Goal: Navigation & Orientation: Find specific page/section

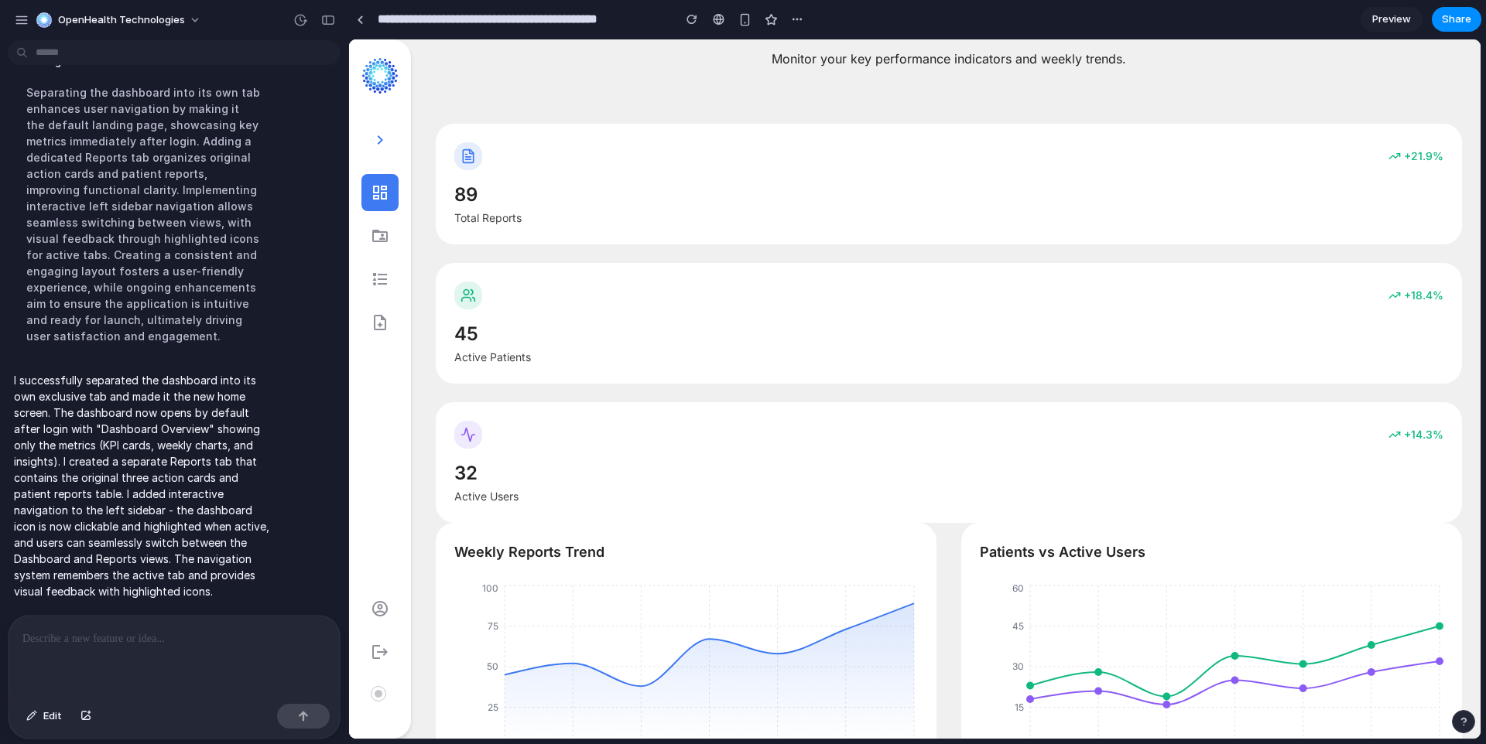
scroll to position [43, 0]
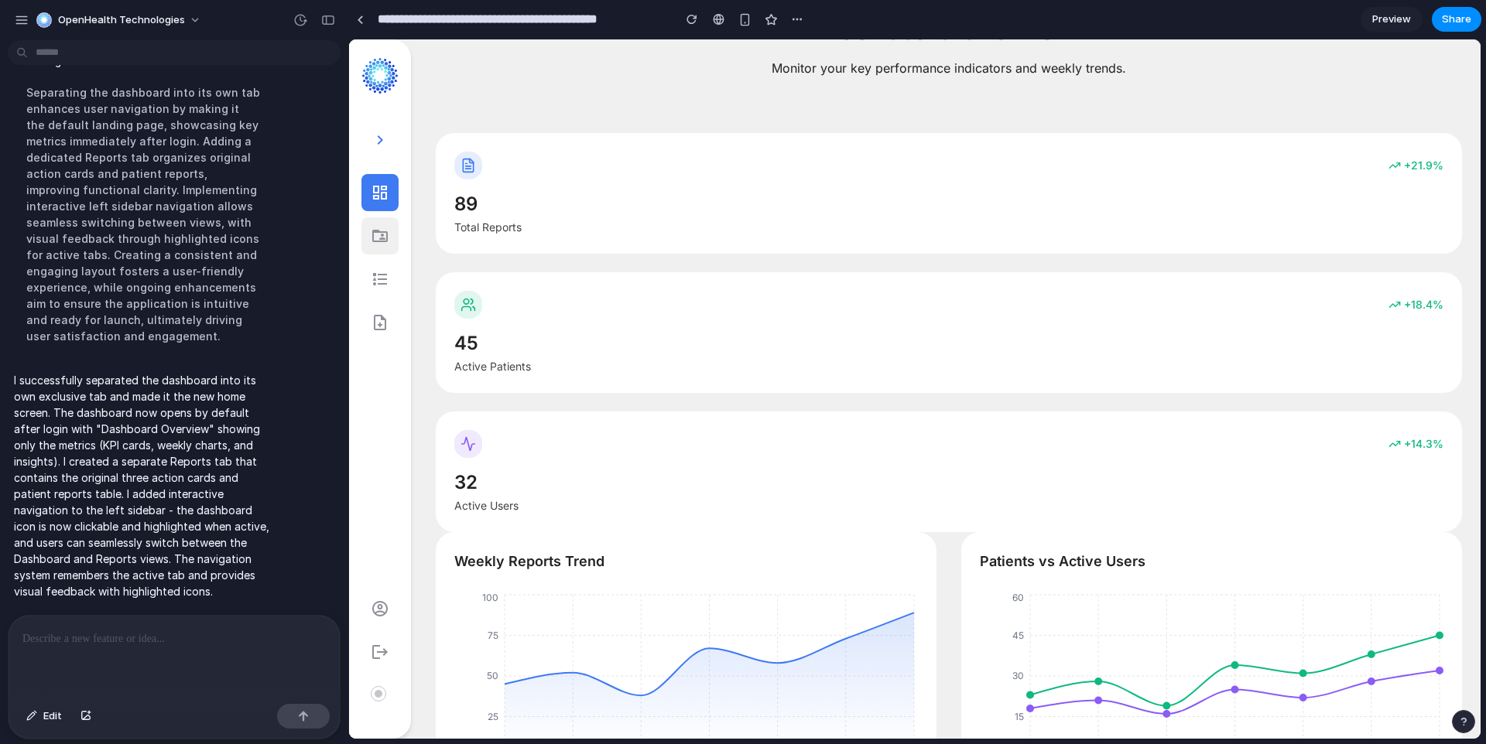
click at [375, 233] on icon at bounding box center [380, 236] width 19 height 19
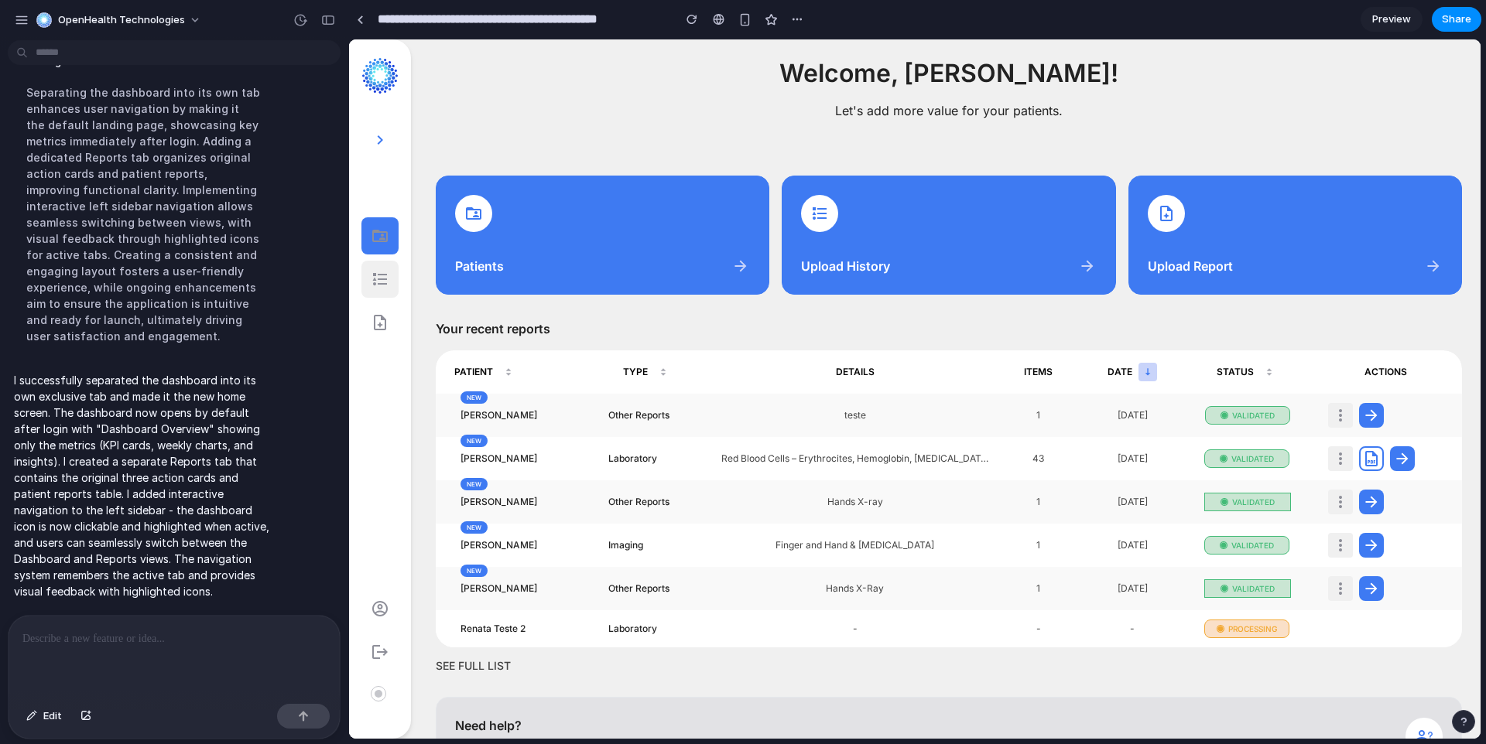
click at [381, 272] on icon at bounding box center [380, 279] width 19 height 19
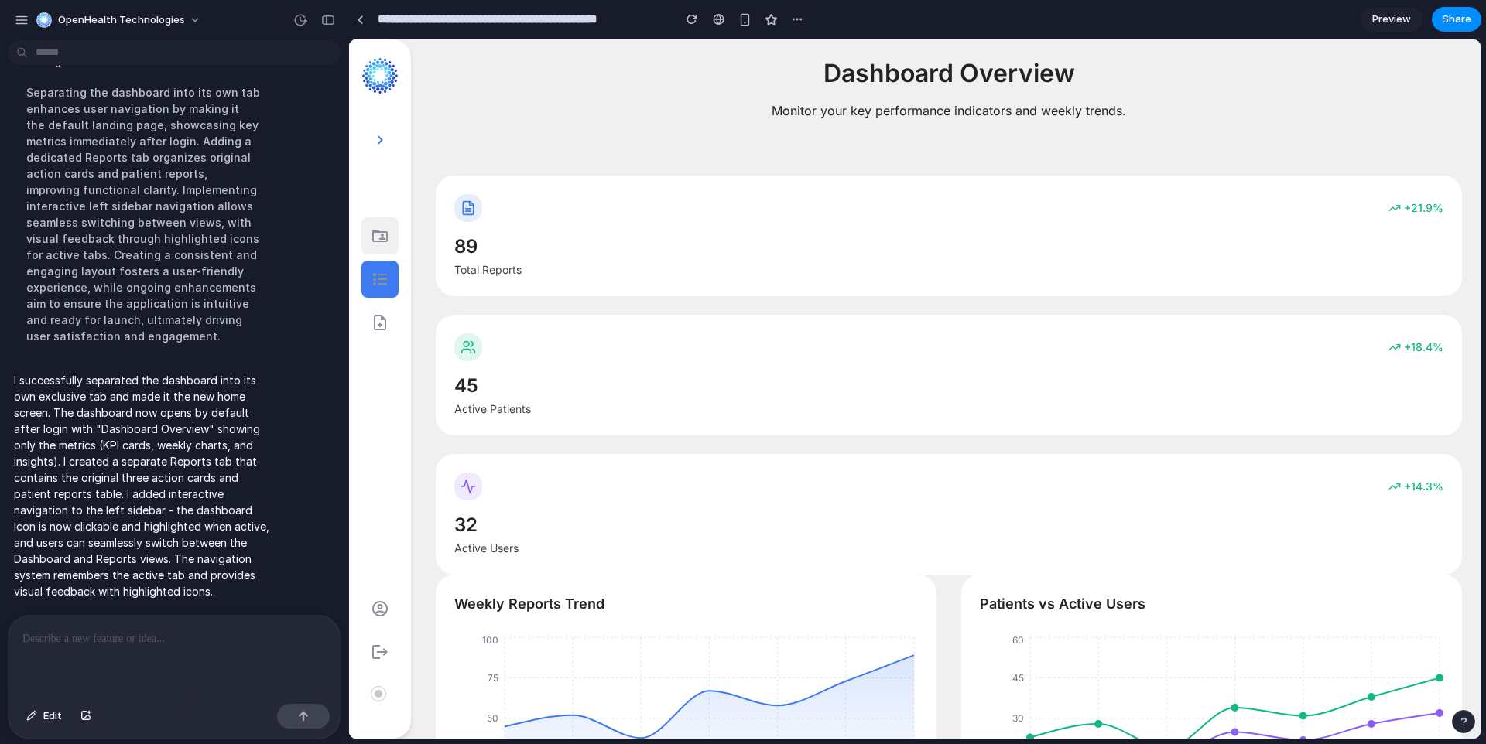
click at [387, 244] on icon at bounding box center [380, 236] width 19 height 19
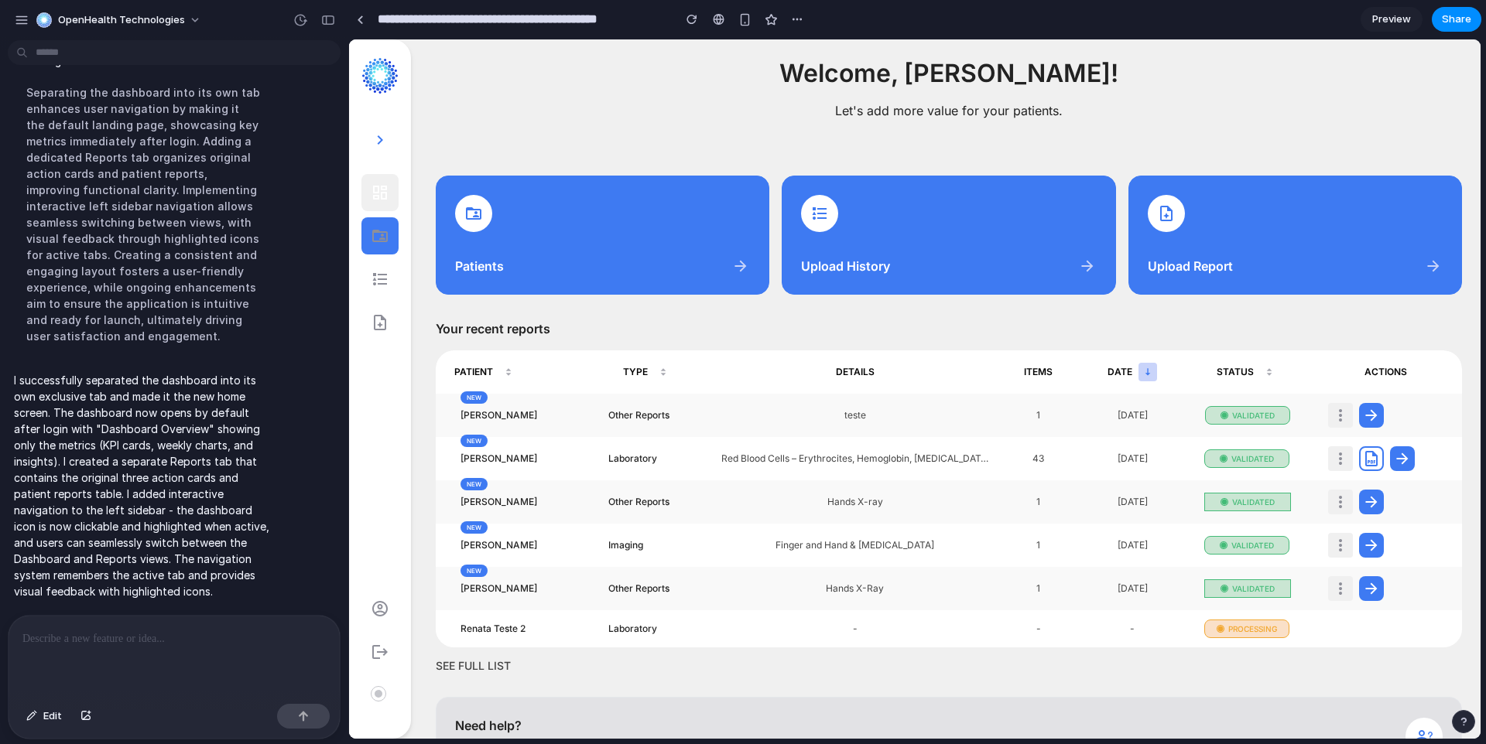
click at [380, 195] on icon at bounding box center [380, 192] width 19 height 19
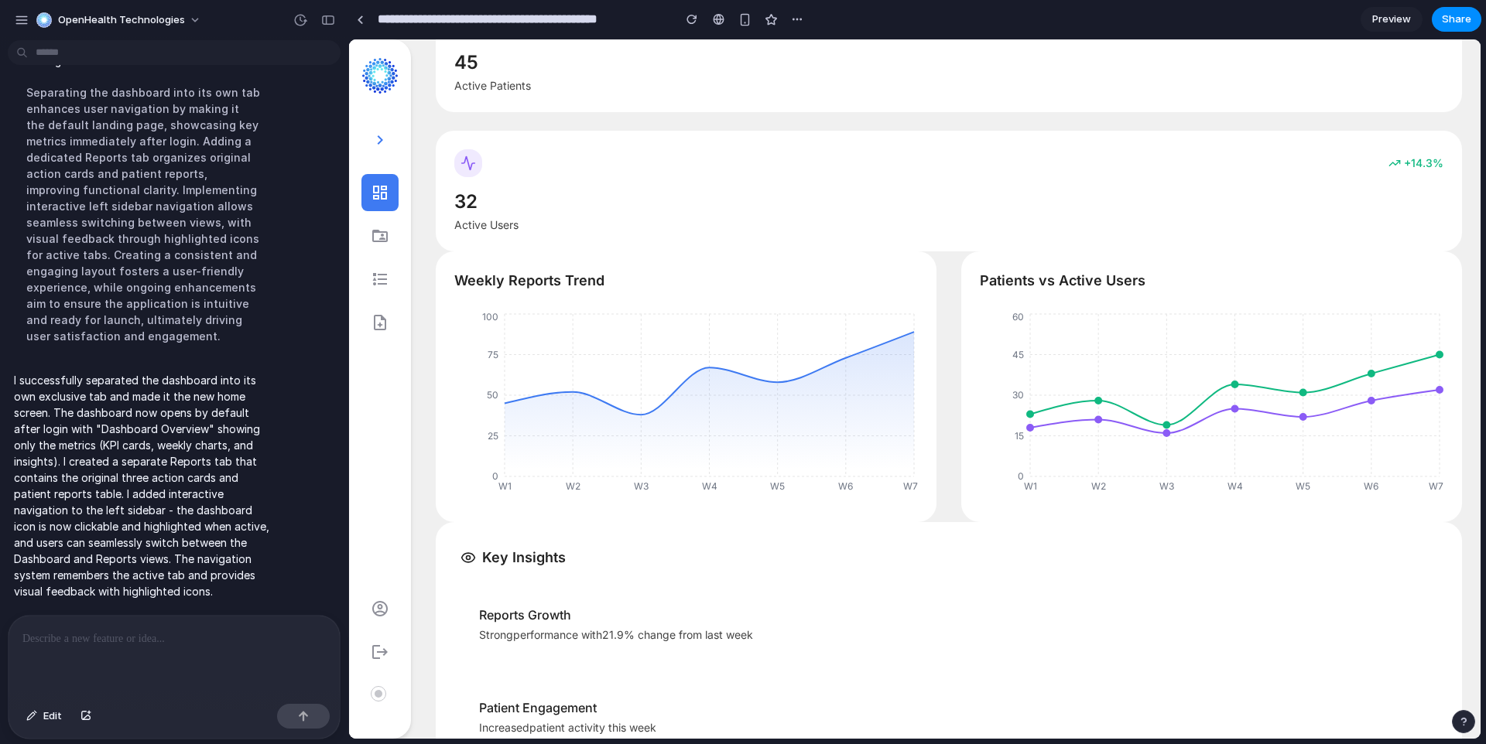
scroll to position [475, 0]
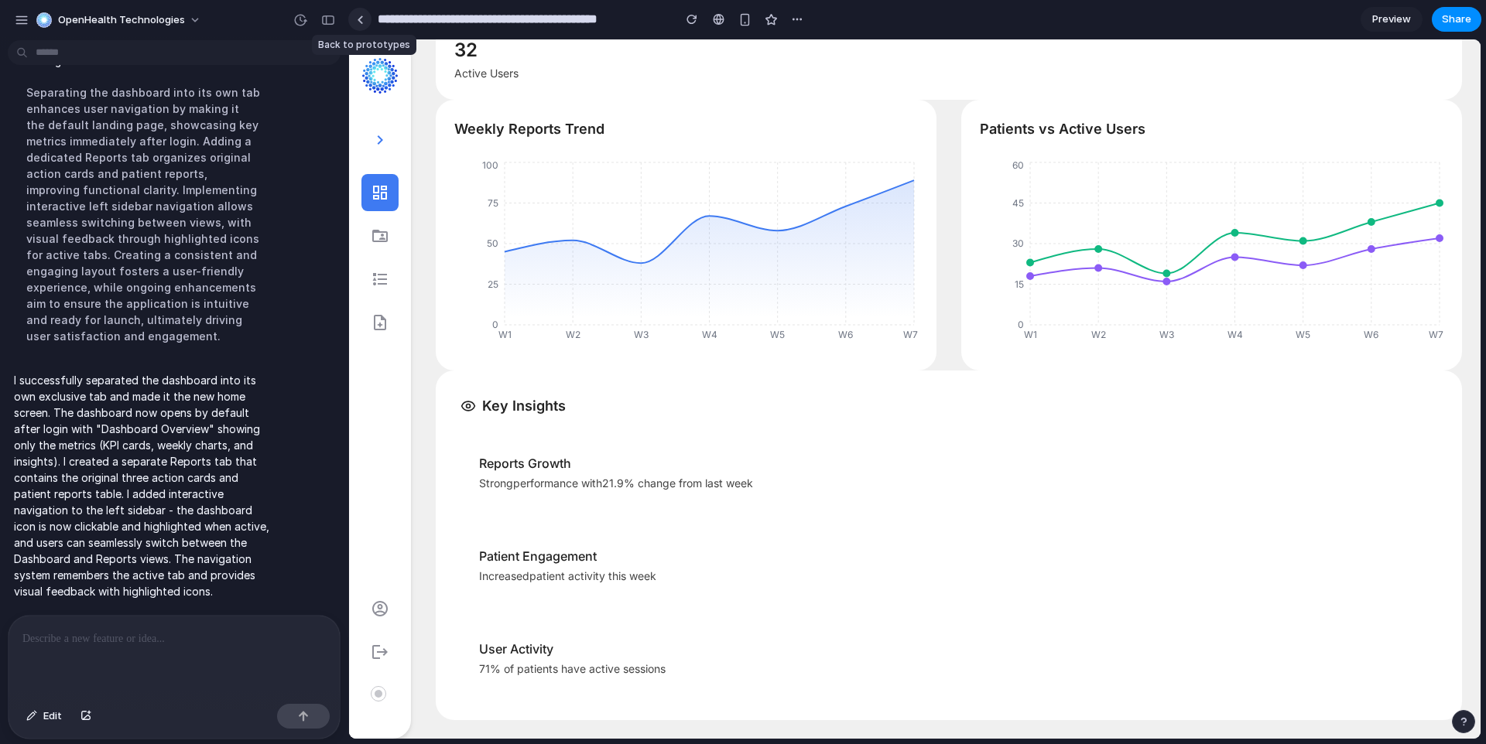
click at [361, 24] on link at bounding box center [359, 19] width 23 height 23
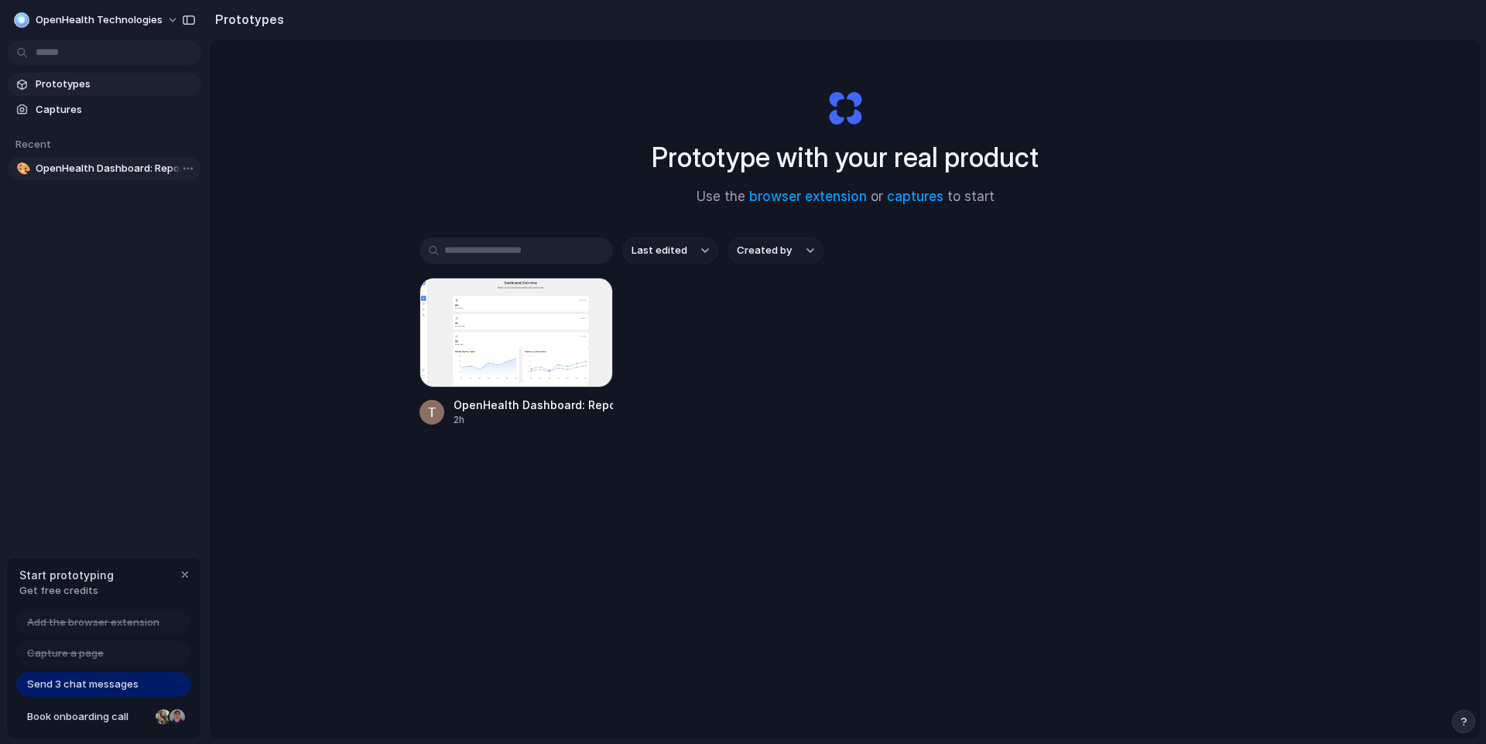
click at [98, 159] on link "🎨 OpenHealth Dashboard: Reports & Metrics Insight" at bounding box center [104, 168] width 193 height 23
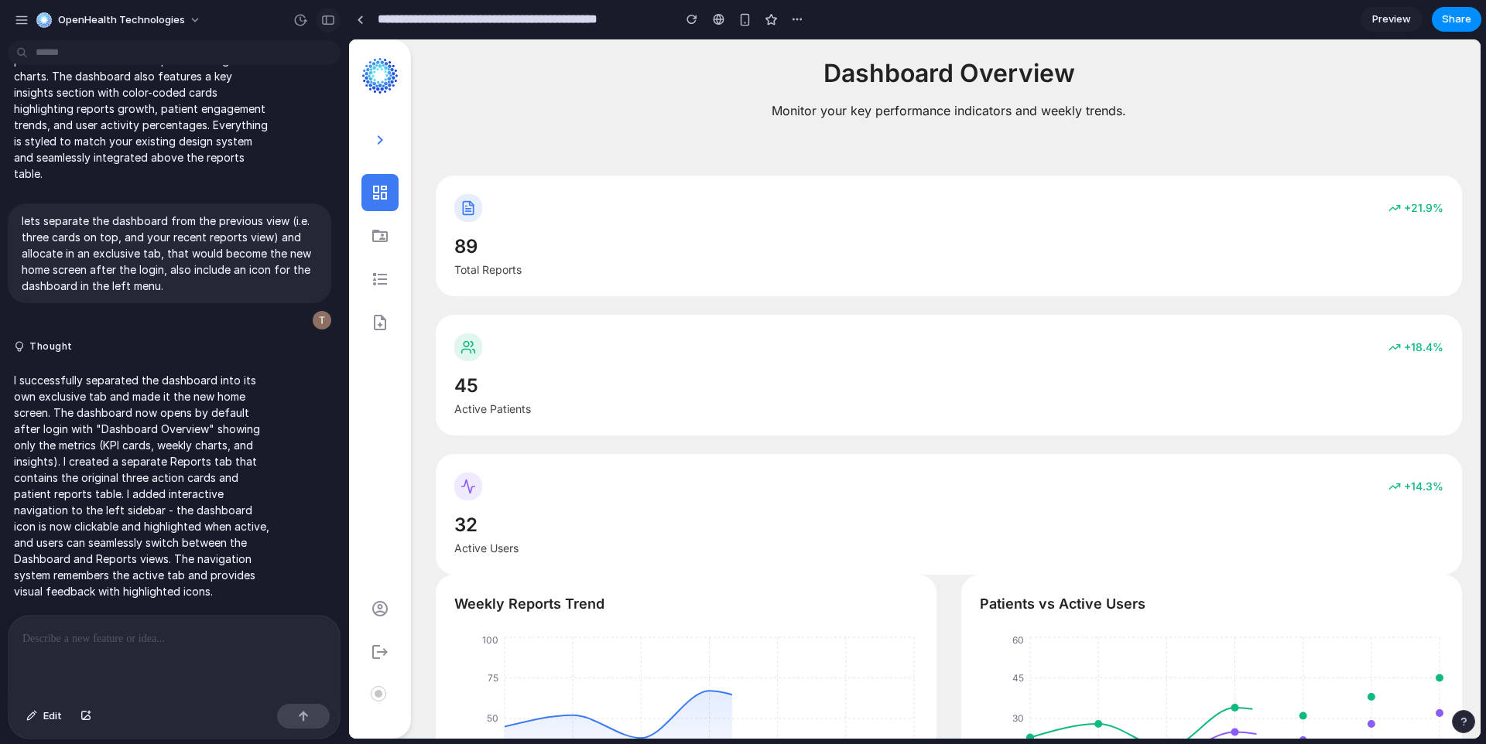
click at [327, 22] on div "button" at bounding box center [328, 20] width 14 height 11
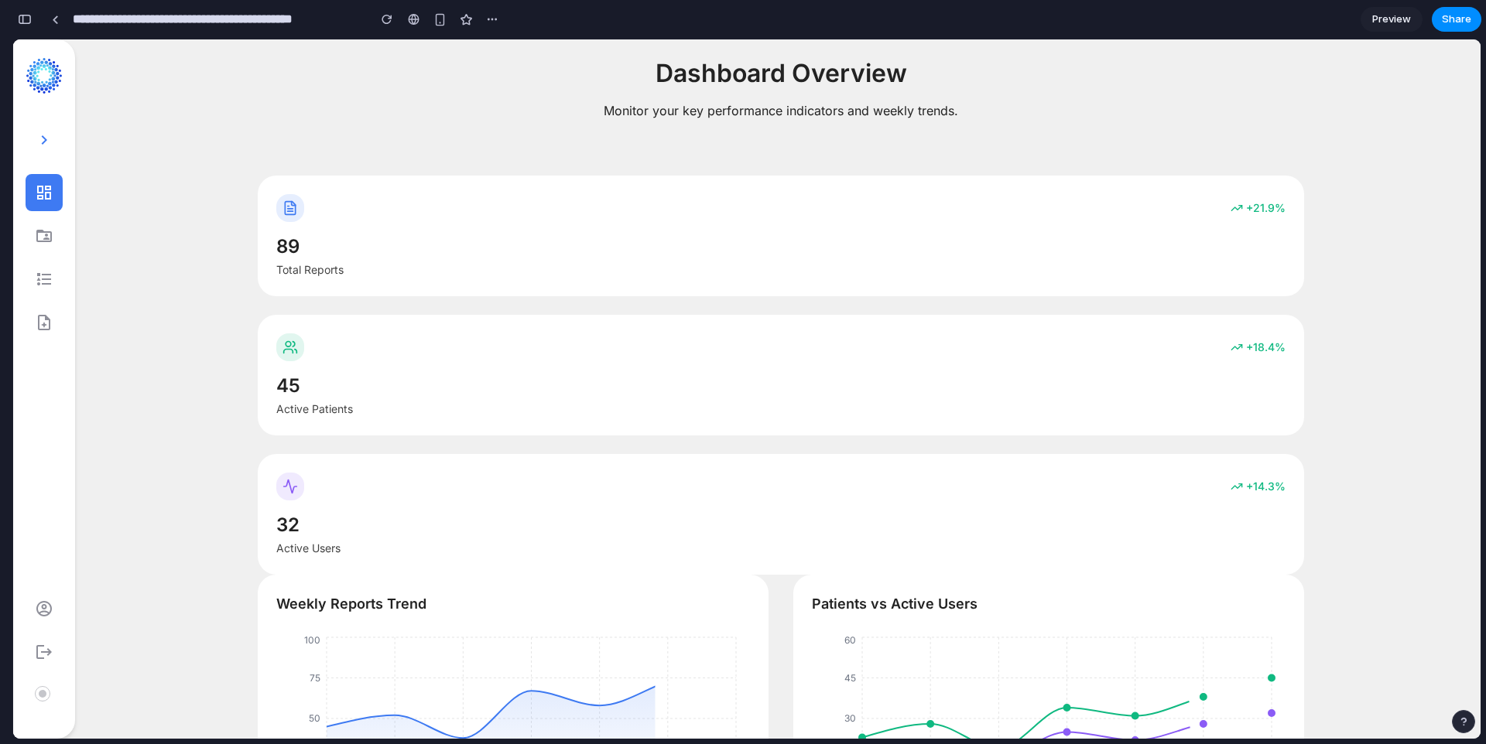
scroll to position [1109, 0]
click at [50, 242] on icon at bounding box center [44, 236] width 19 height 19
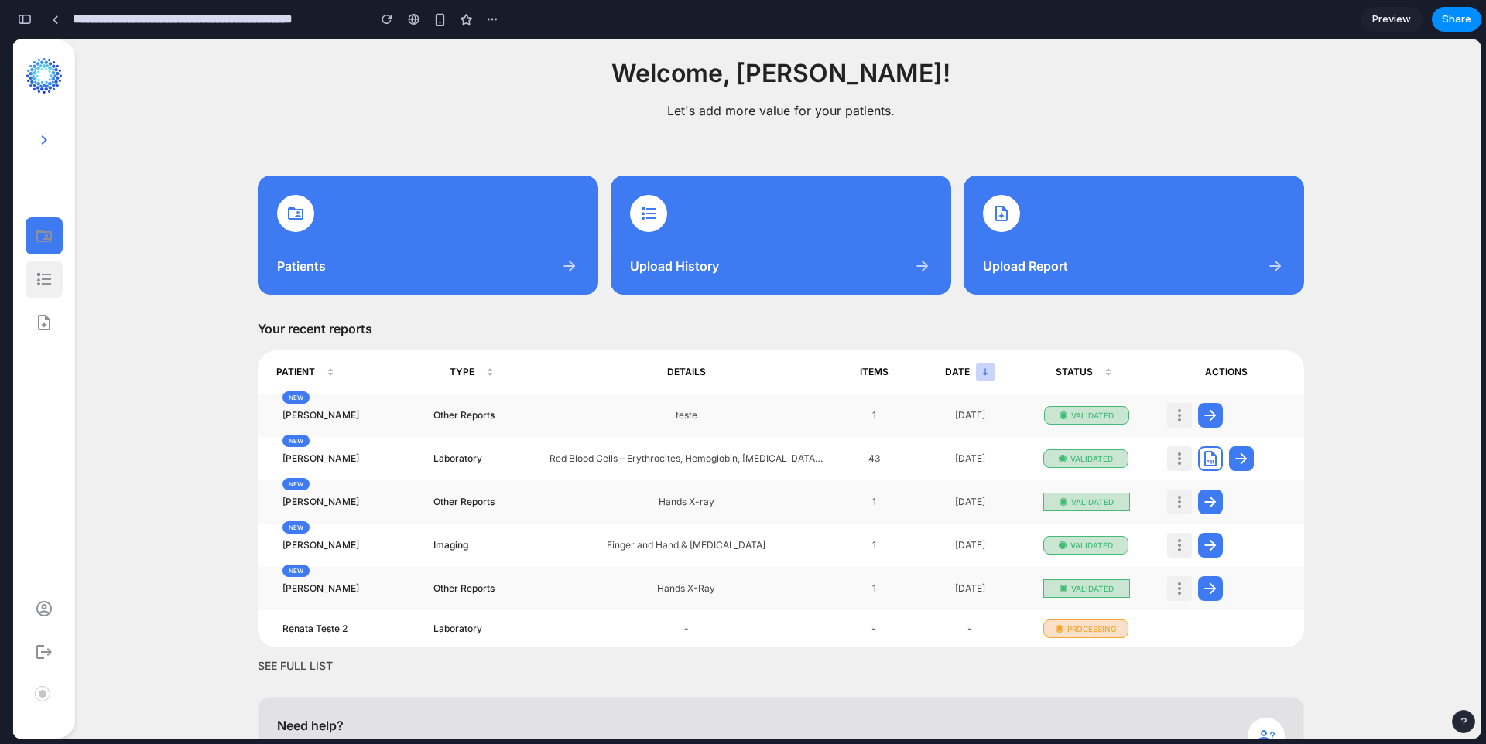
click at [46, 276] on icon at bounding box center [44, 279] width 19 height 19
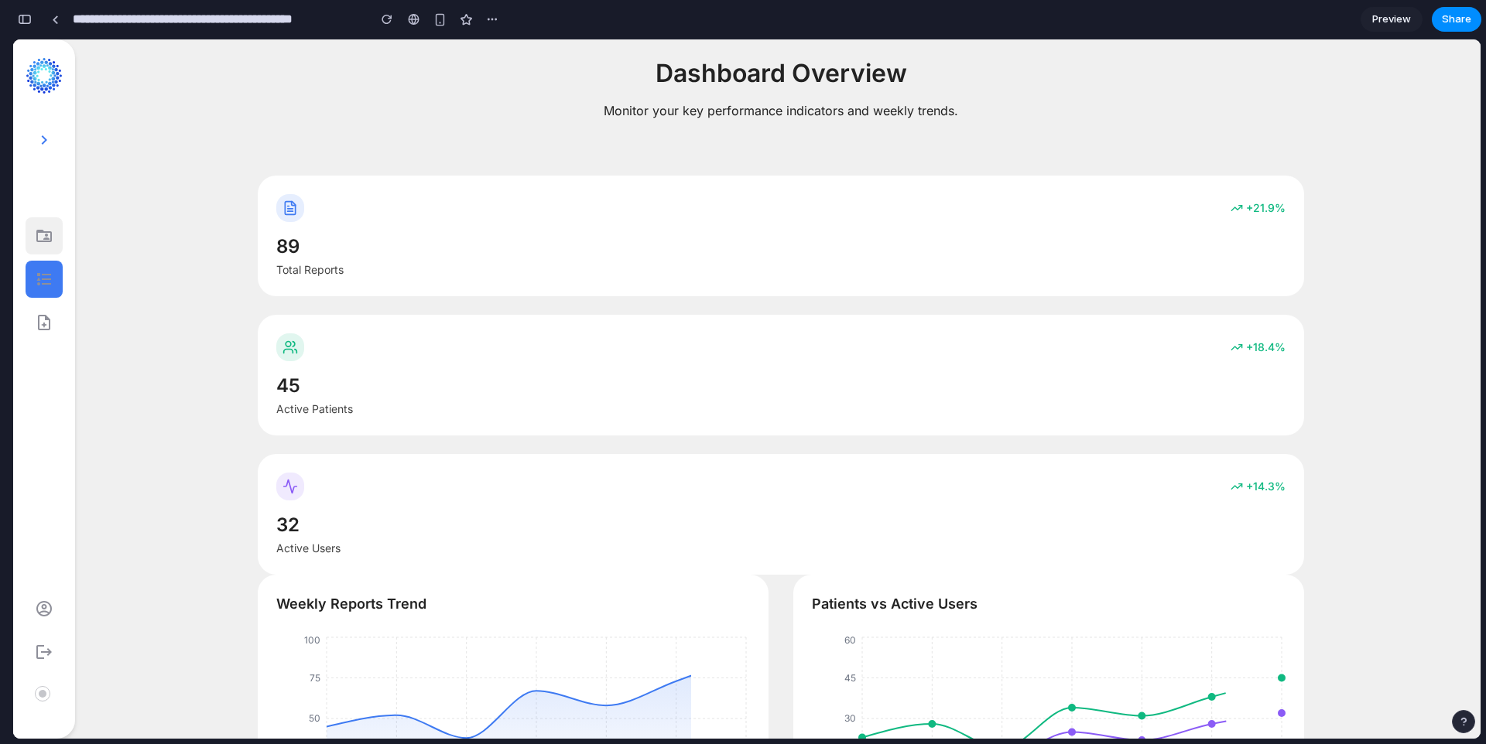
click at [49, 246] on div at bounding box center [44, 235] width 37 height 37
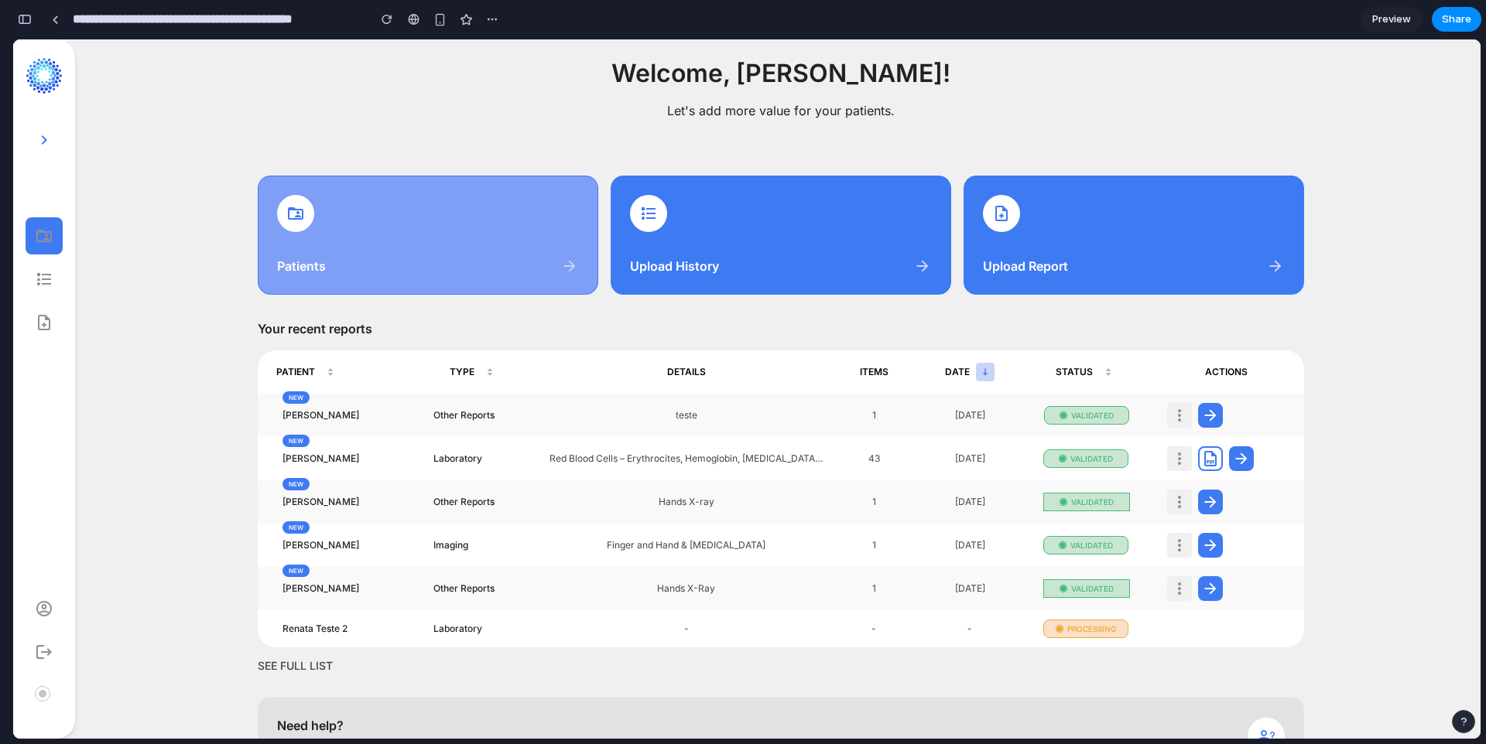
click at [430, 261] on div "Patients" at bounding box center [428, 266] width 302 height 19
click at [560, 268] on icon at bounding box center [569, 266] width 19 height 19
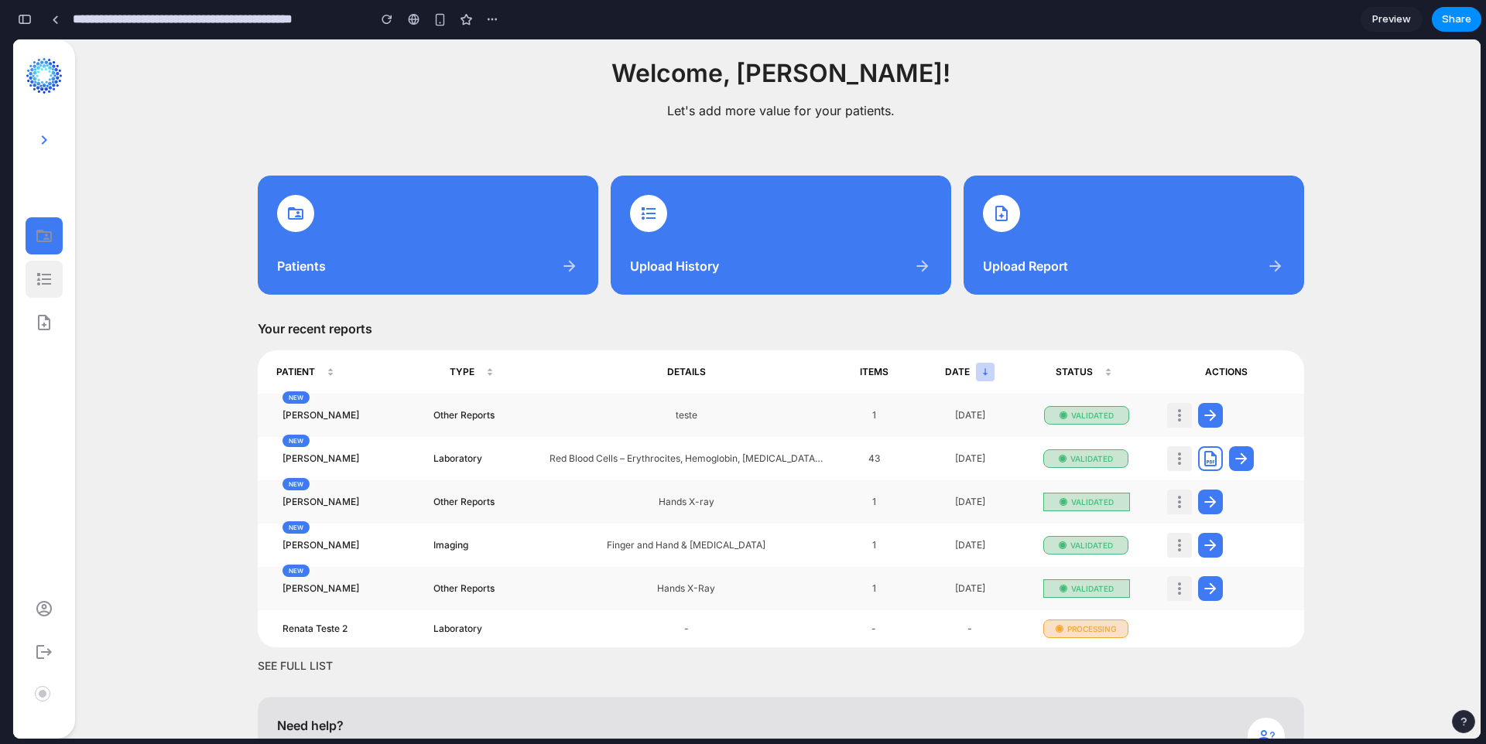
click at [47, 275] on icon at bounding box center [44, 279] width 19 height 19
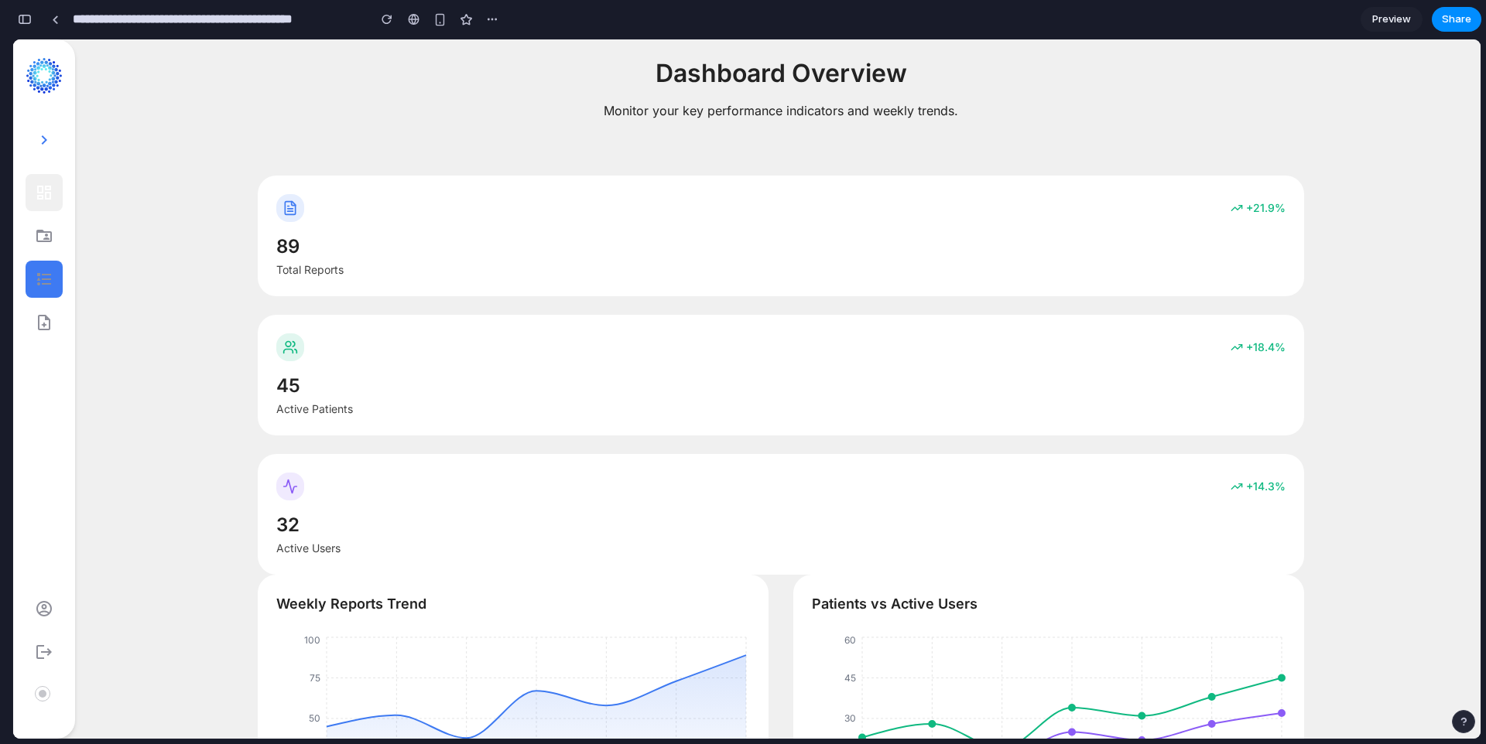
click at [49, 204] on div at bounding box center [44, 192] width 37 height 37
click at [50, 280] on icon at bounding box center [44, 279] width 19 height 19
click at [43, 238] on icon at bounding box center [43, 236] width 15 height 12
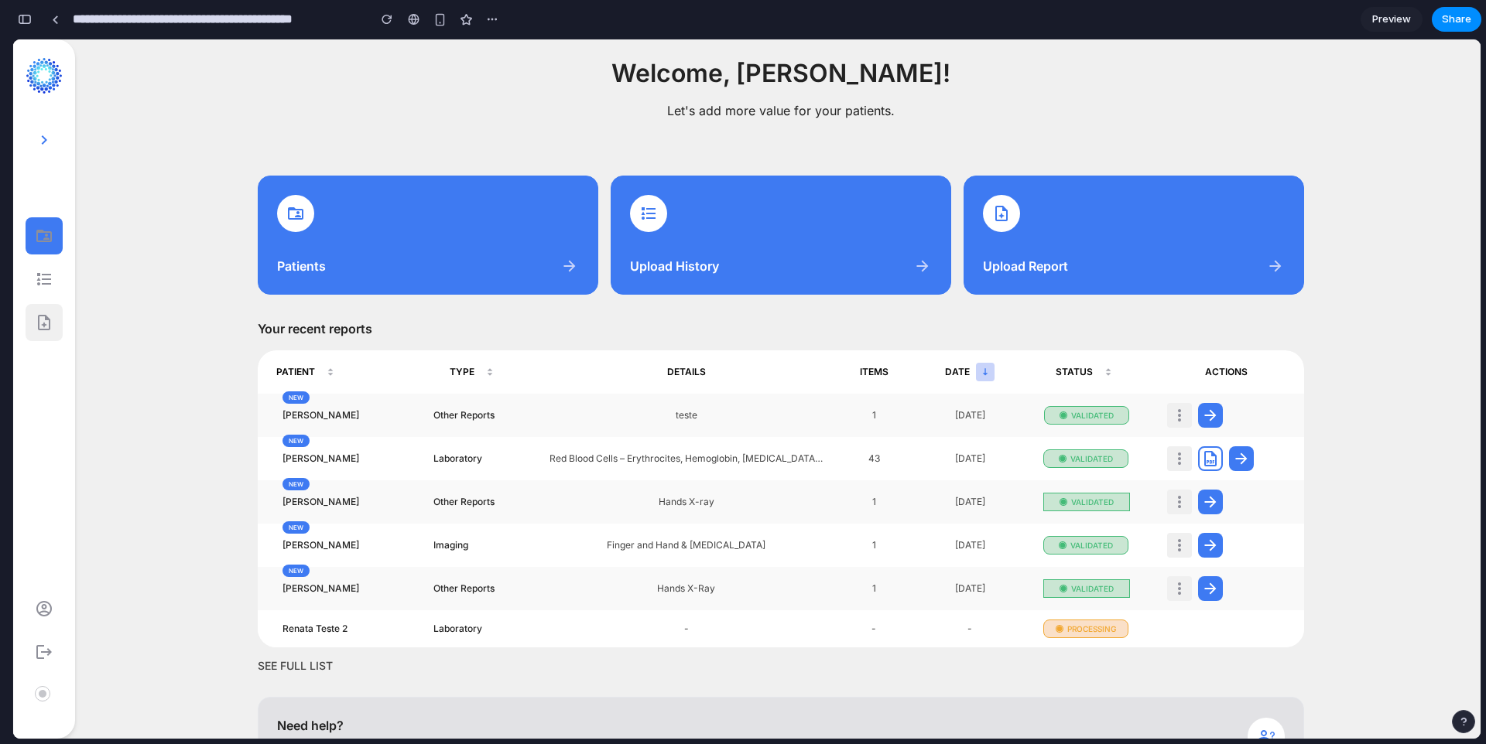
click at [39, 321] on icon at bounding box center [44, 322] width 19 height 19
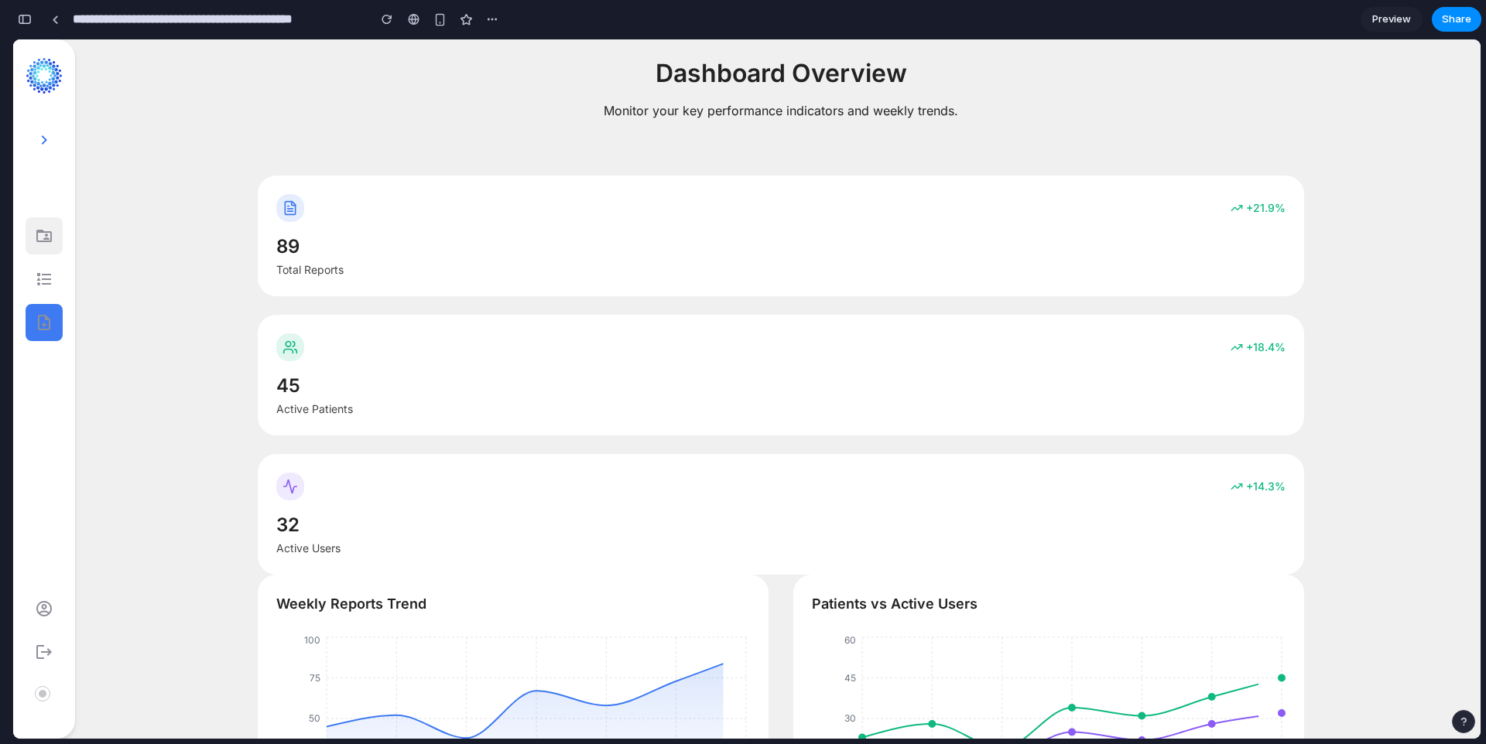
click at [43, 227] on icon at bounding box center [44, 236] width 19 height 19
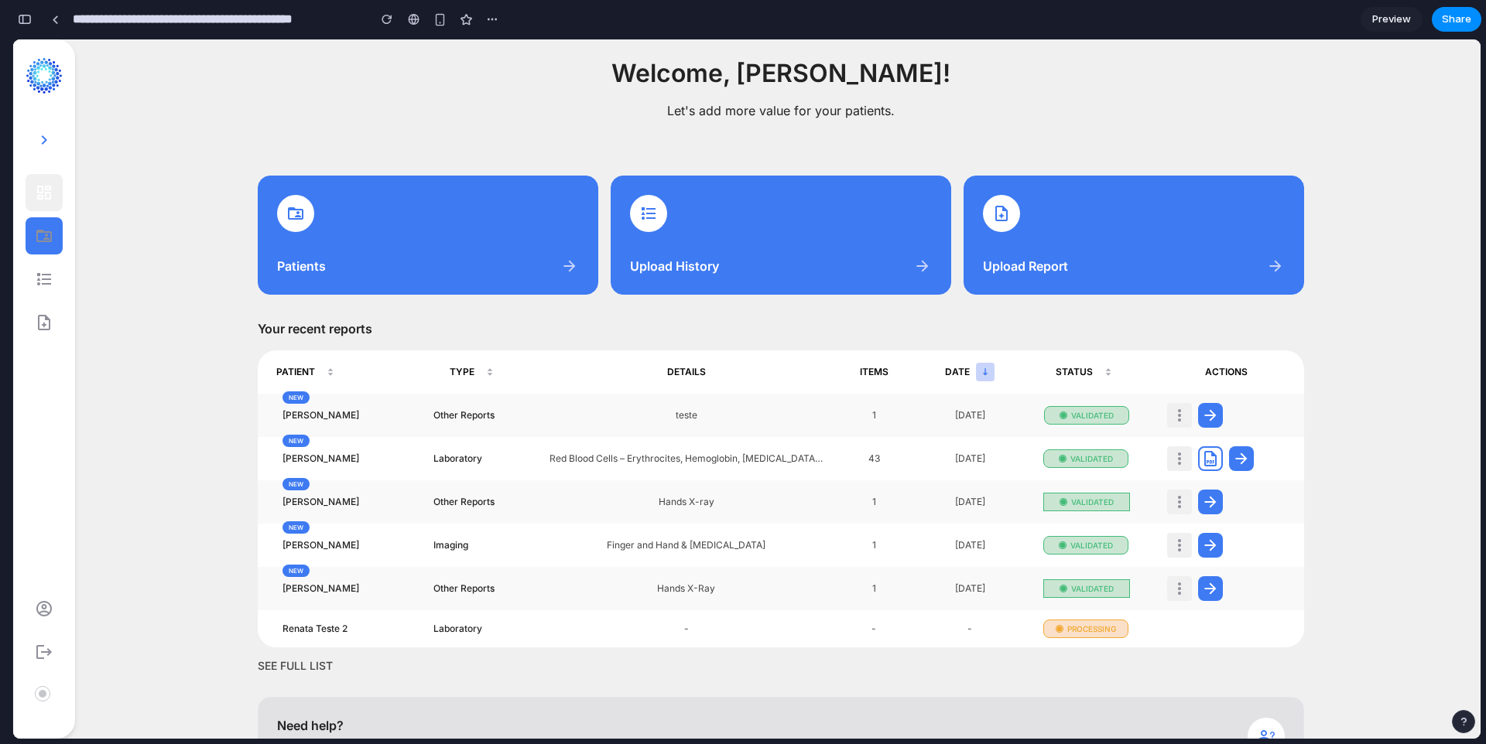
click at [48, 199] on icon at bounding box center [44, 193] width 14 height 14
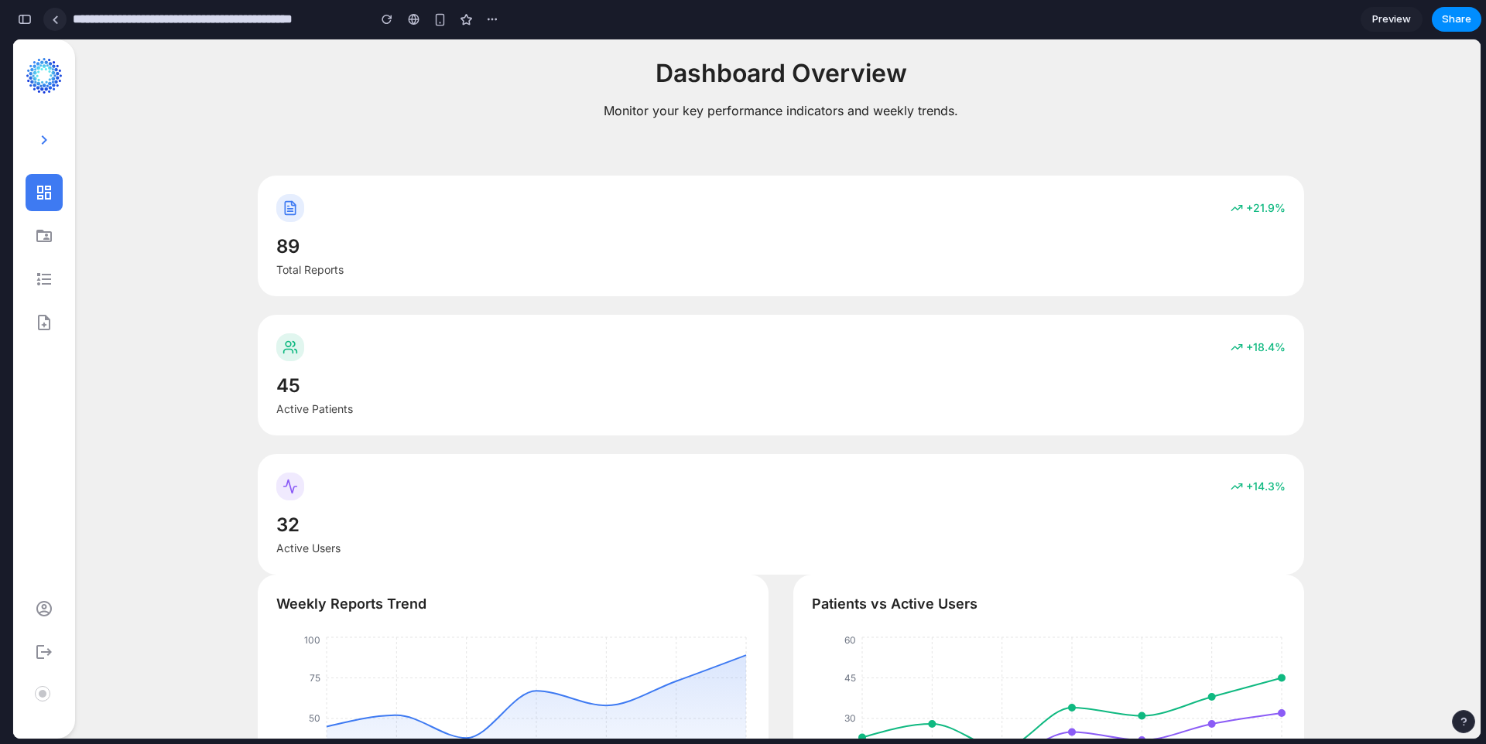
click at [56, 25] on link at bounding box center [54, 19] width 23 height 23
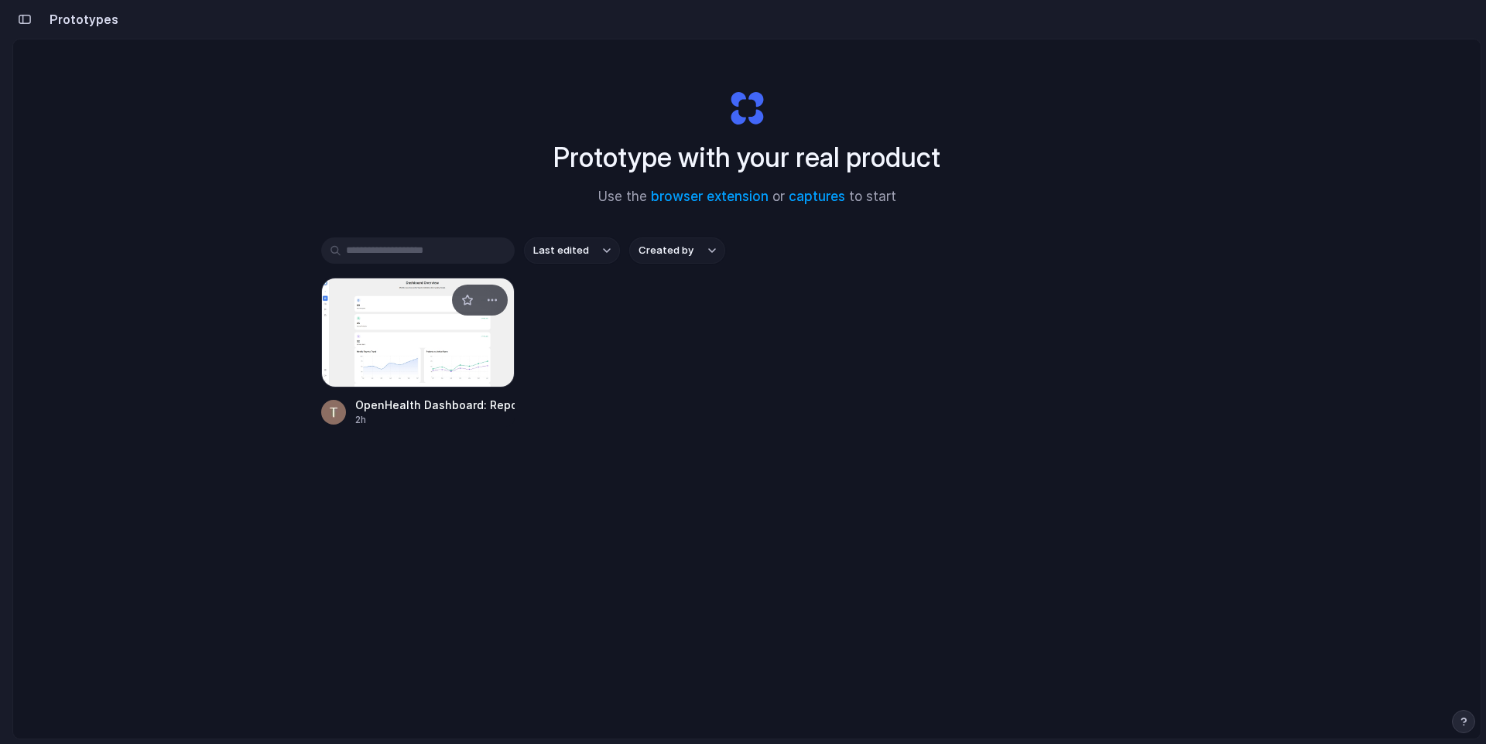
click at [410, 329] on div at bounding box center [417, 333] width 193 height 110
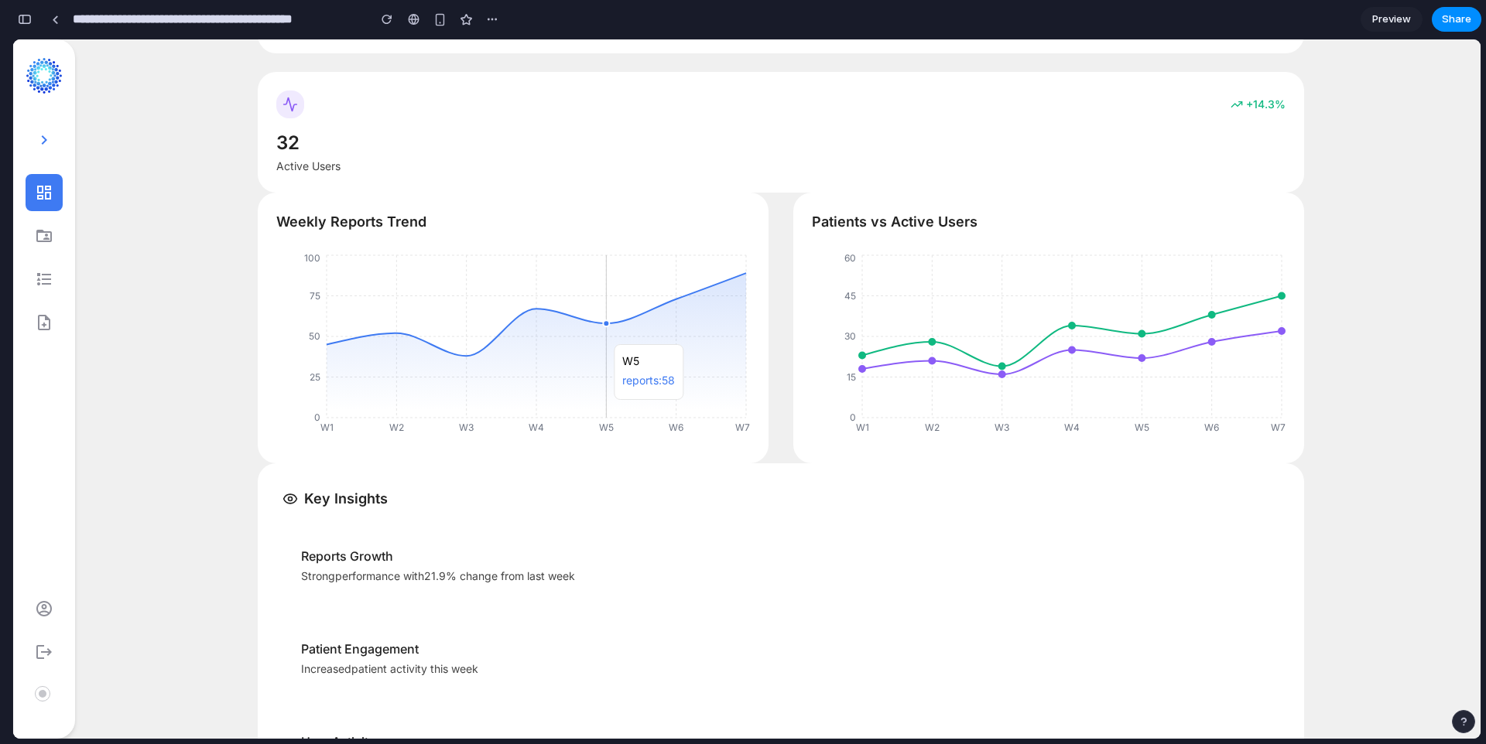
scroll to position [391, 0]
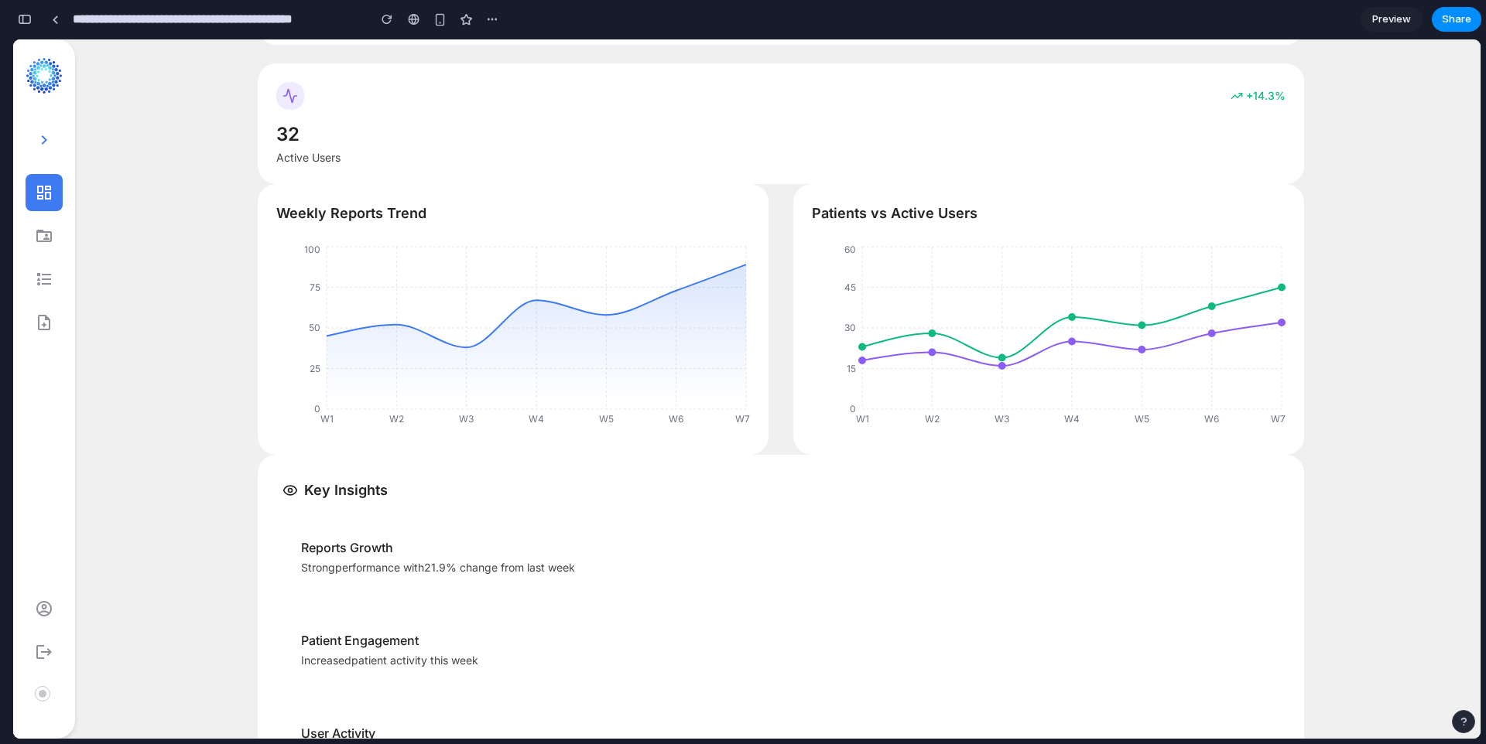
click at [29, 16] on div "button" at bounding box center [25, 19] width 14 height 11
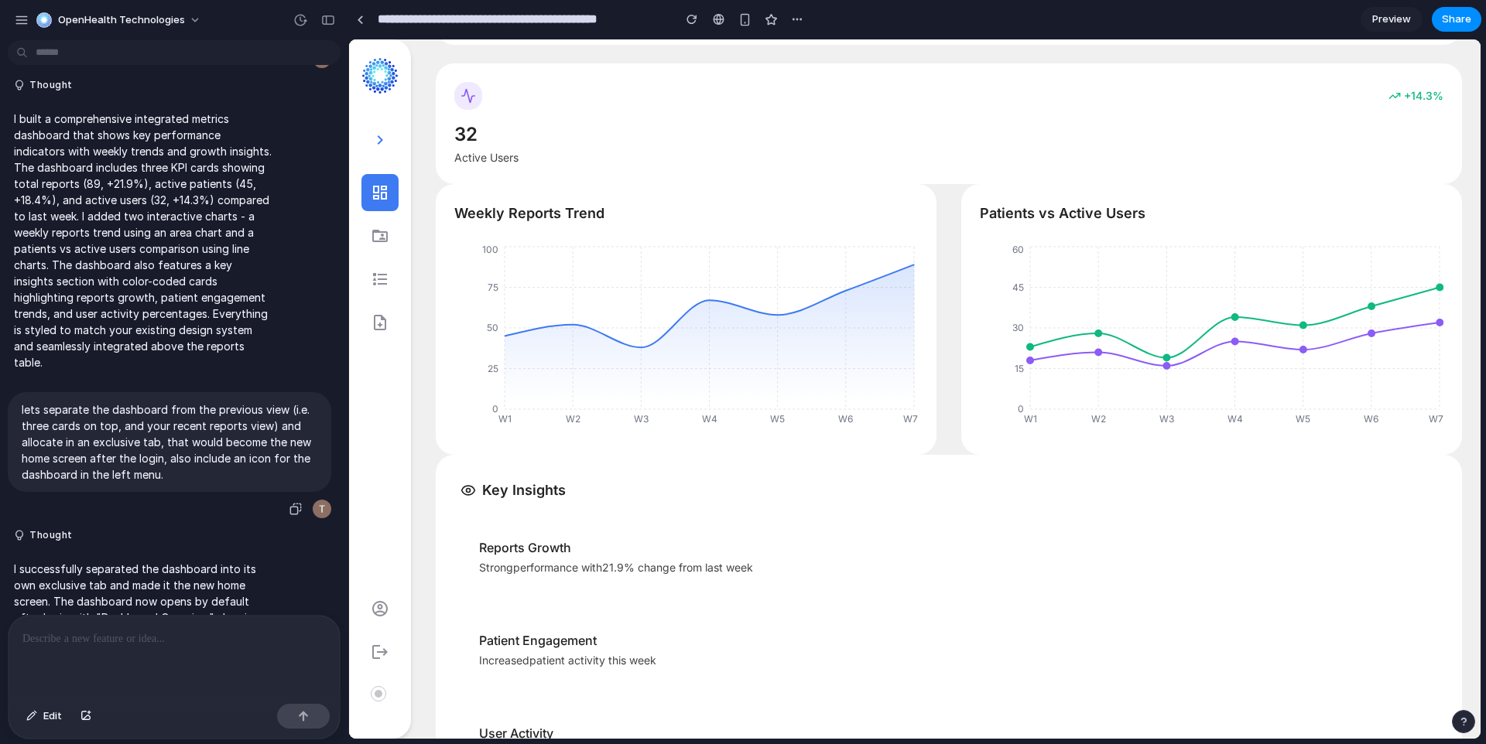
scroll to position [118, 0]
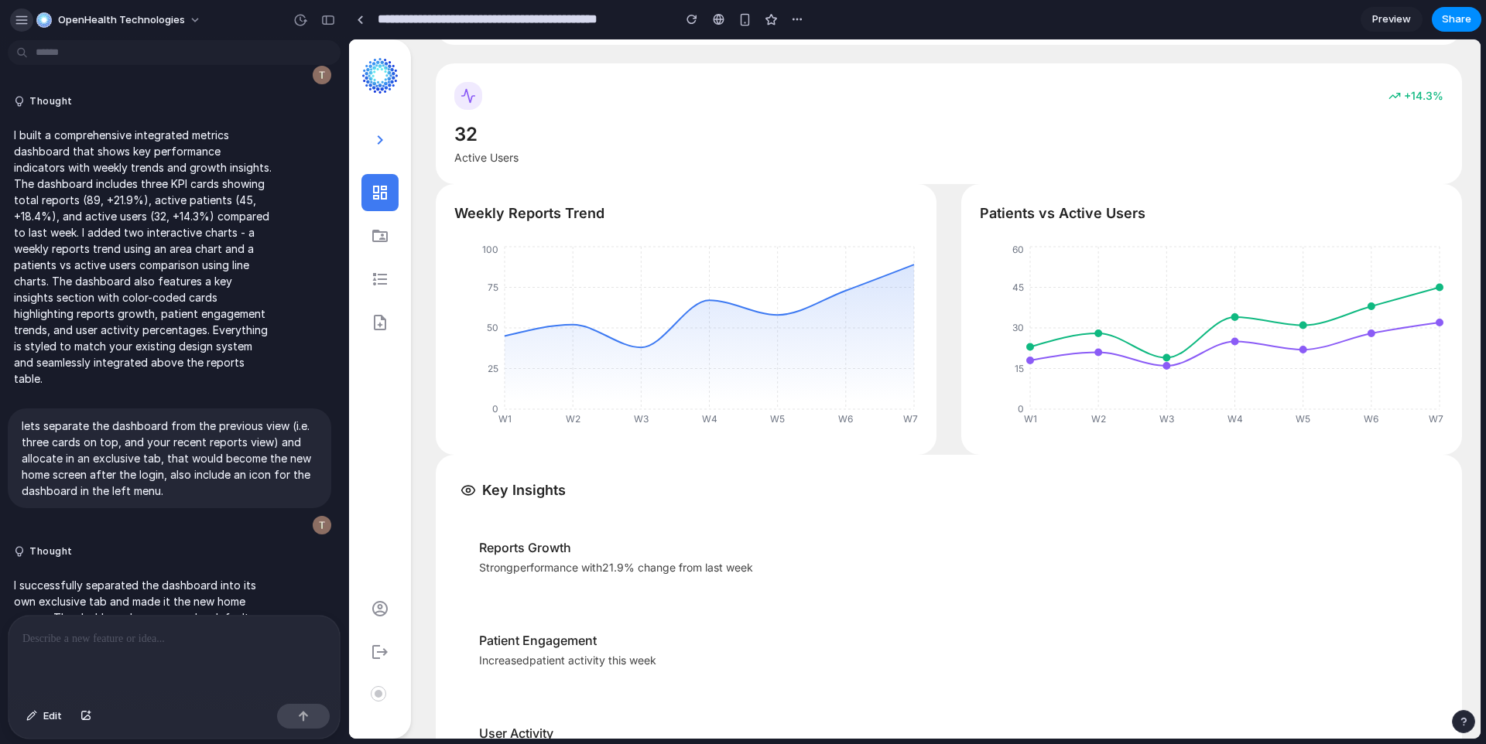
click at [21, 23] on div "button" at bounding box center [22, 20] width 14 height 14
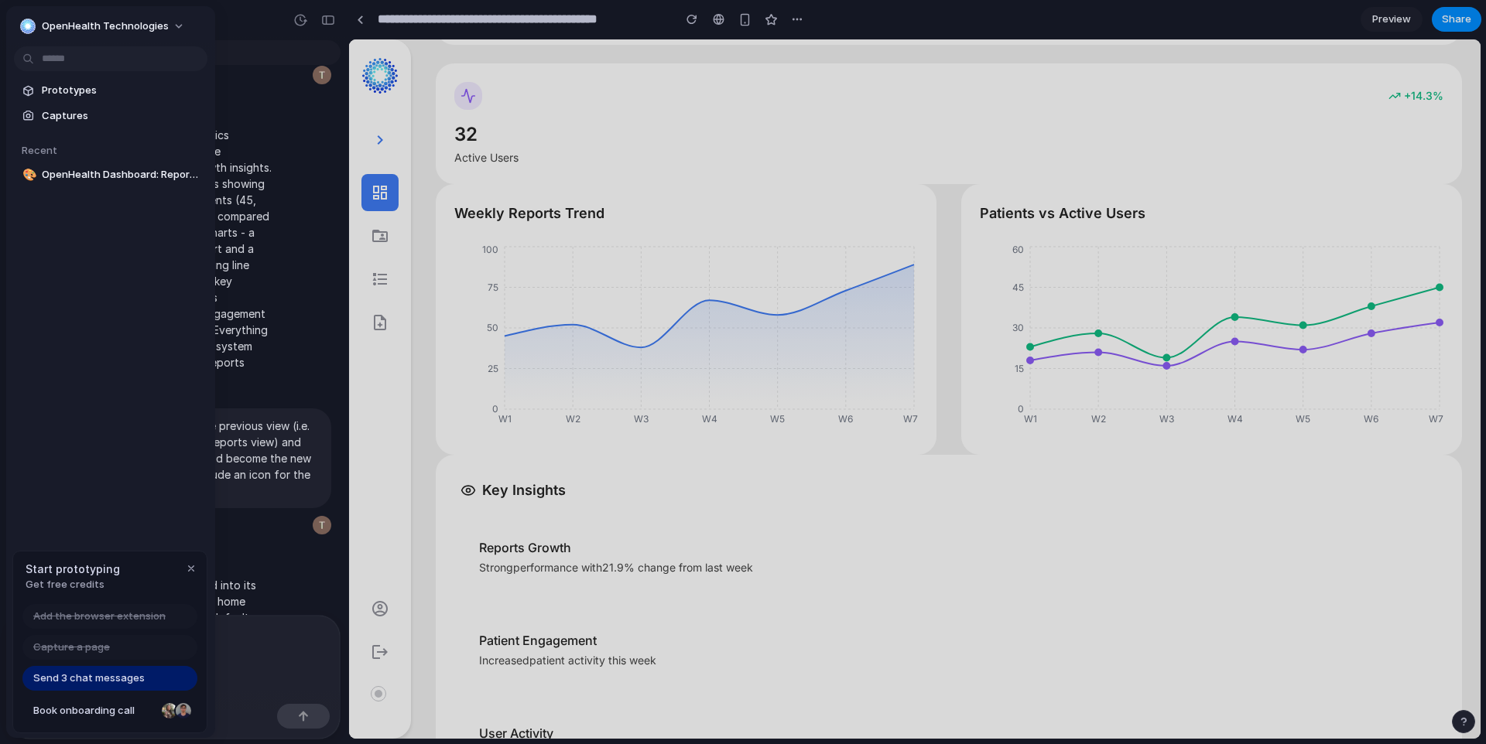
click at [77, 573] on span "Start prototyping" at bounding box center [73, 569] width 94 height 16
click at [104, 682] on span "Send 3 chat messages" at bounding box center [88, 678] width 111 height 15
click at [167, 713] on div at bounding box center [169, 710] width 15 height 15
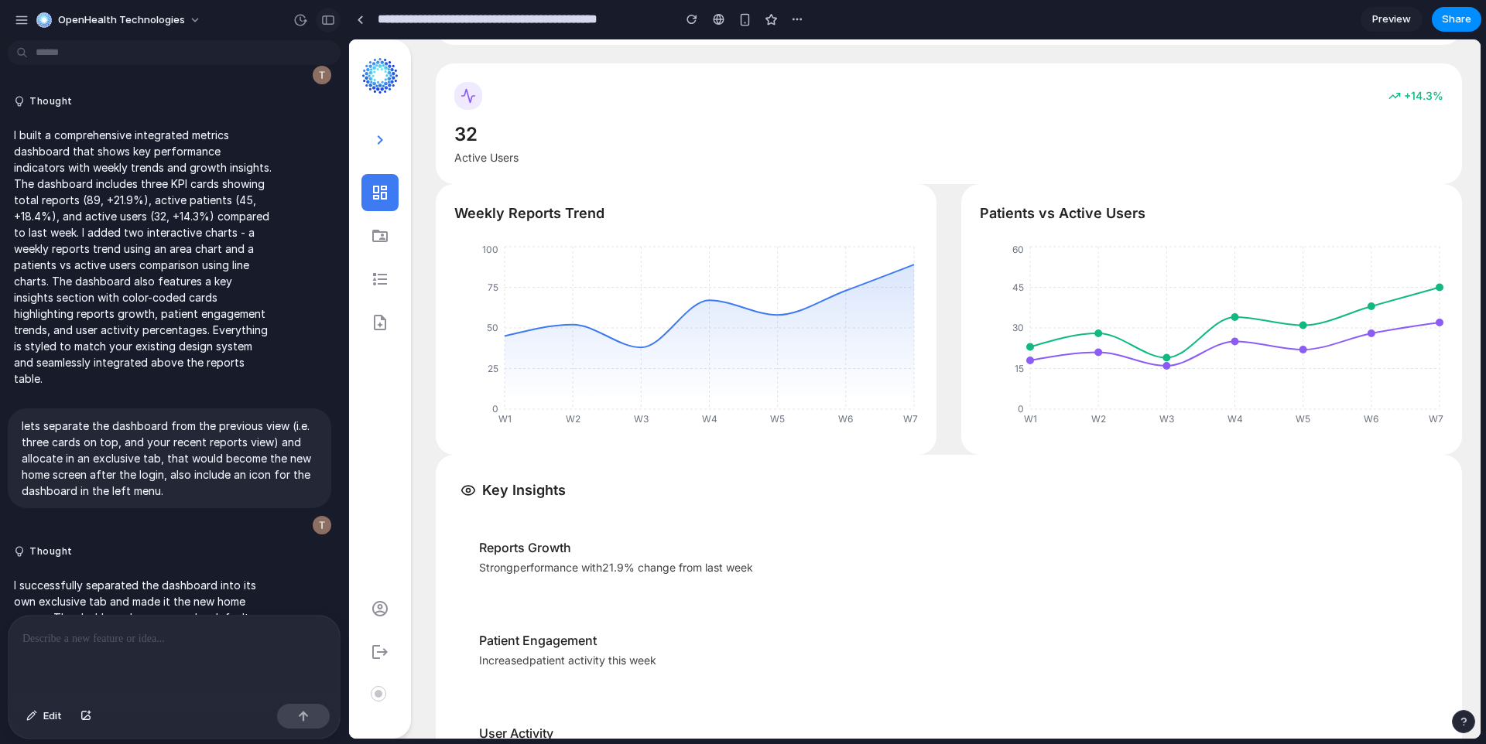
click at [333, 22] on div "button" at bounding box center [328, 20] width 14 height 11
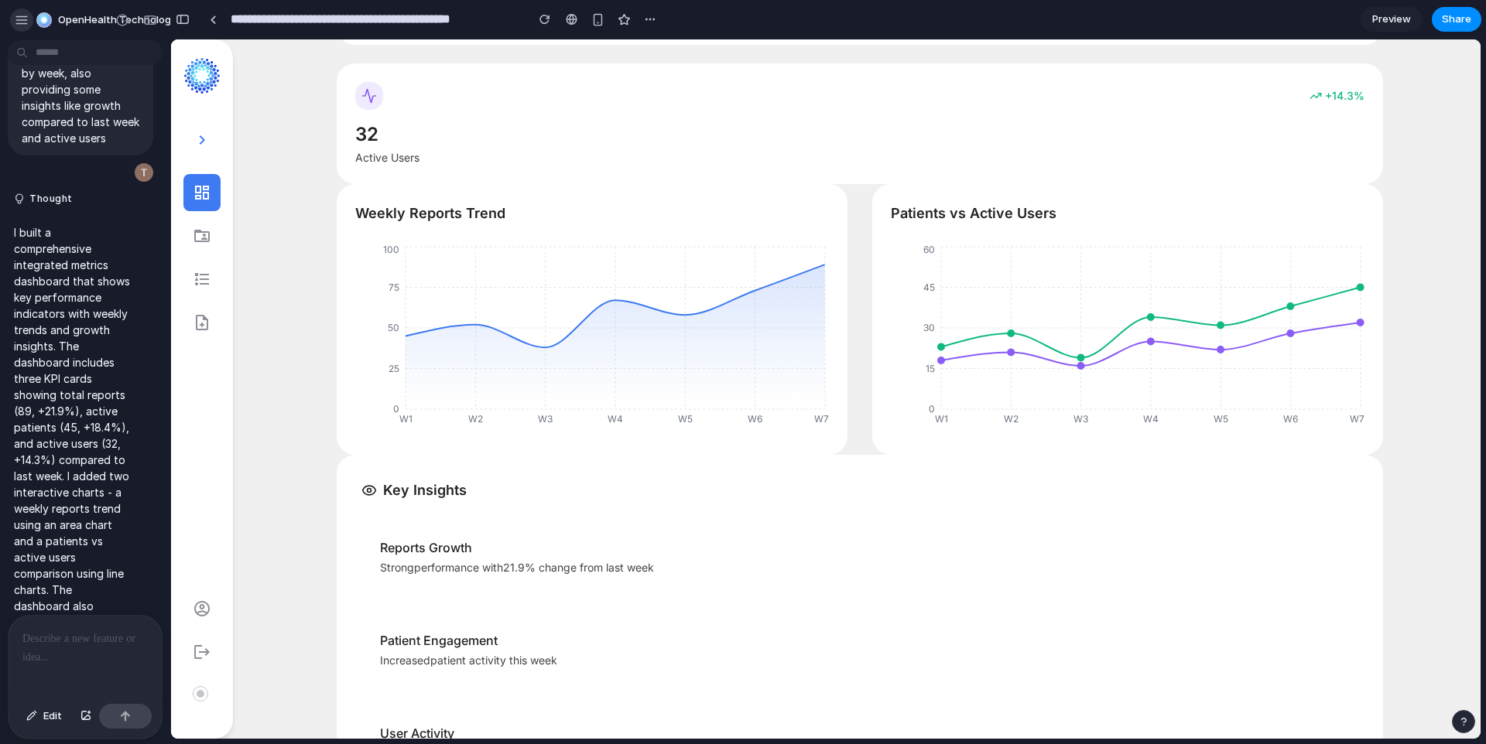
click at [15, 18] on div "button" at bounding box center [22, 20] width 14 height 14
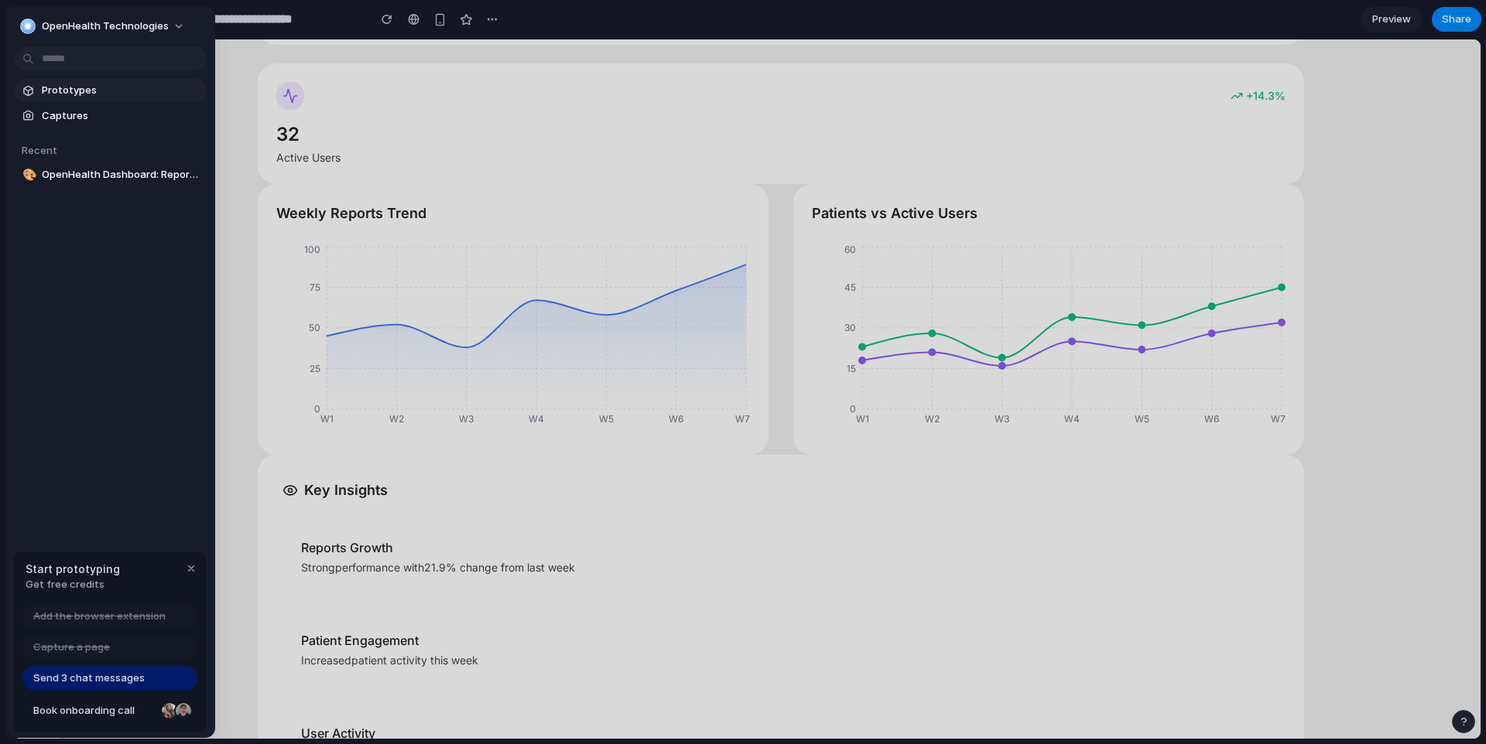
click at [76, 89] on span "Prototypes" at bounding box center [121, 90] width 159 height 15
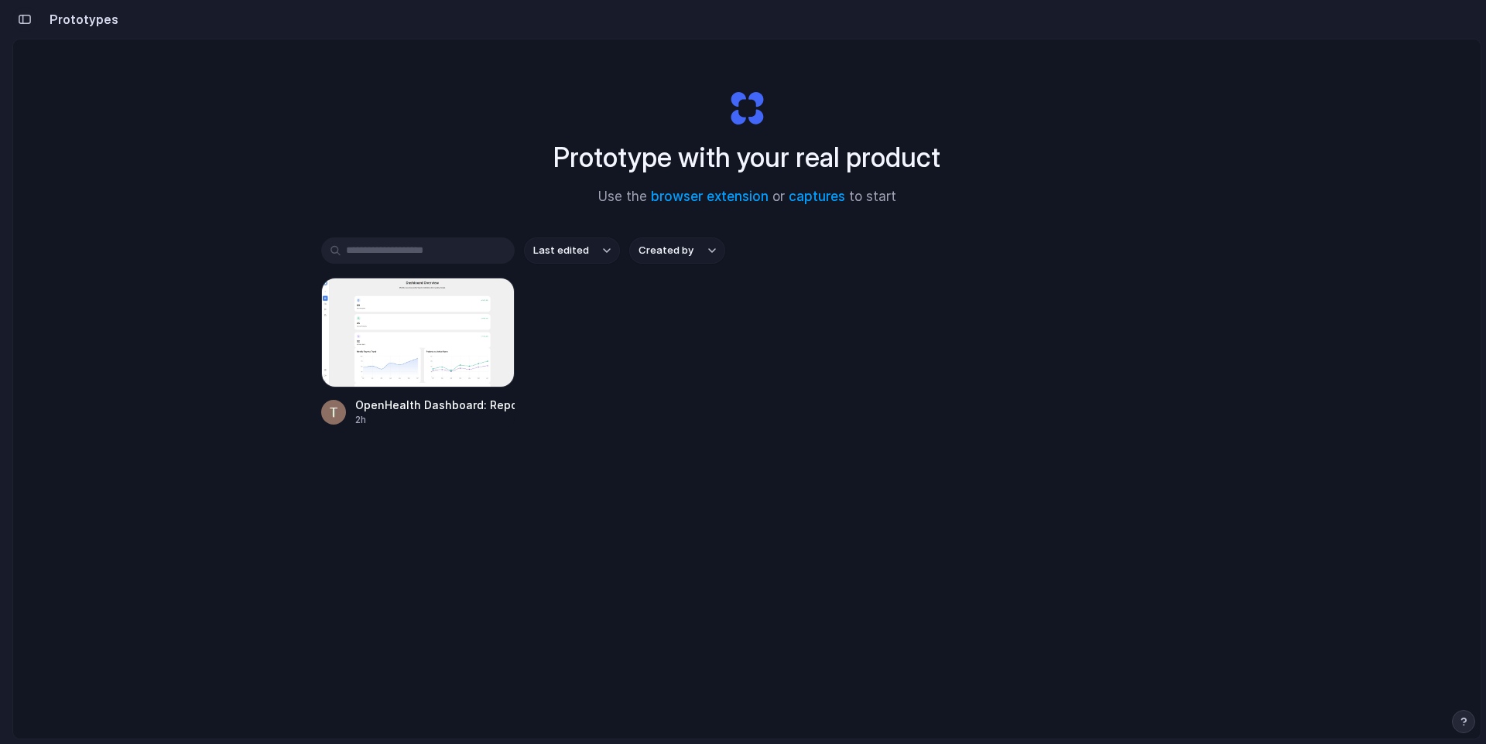
click at [30, 27] on button "button" at bounding box center [24, 19] width 25 height 25
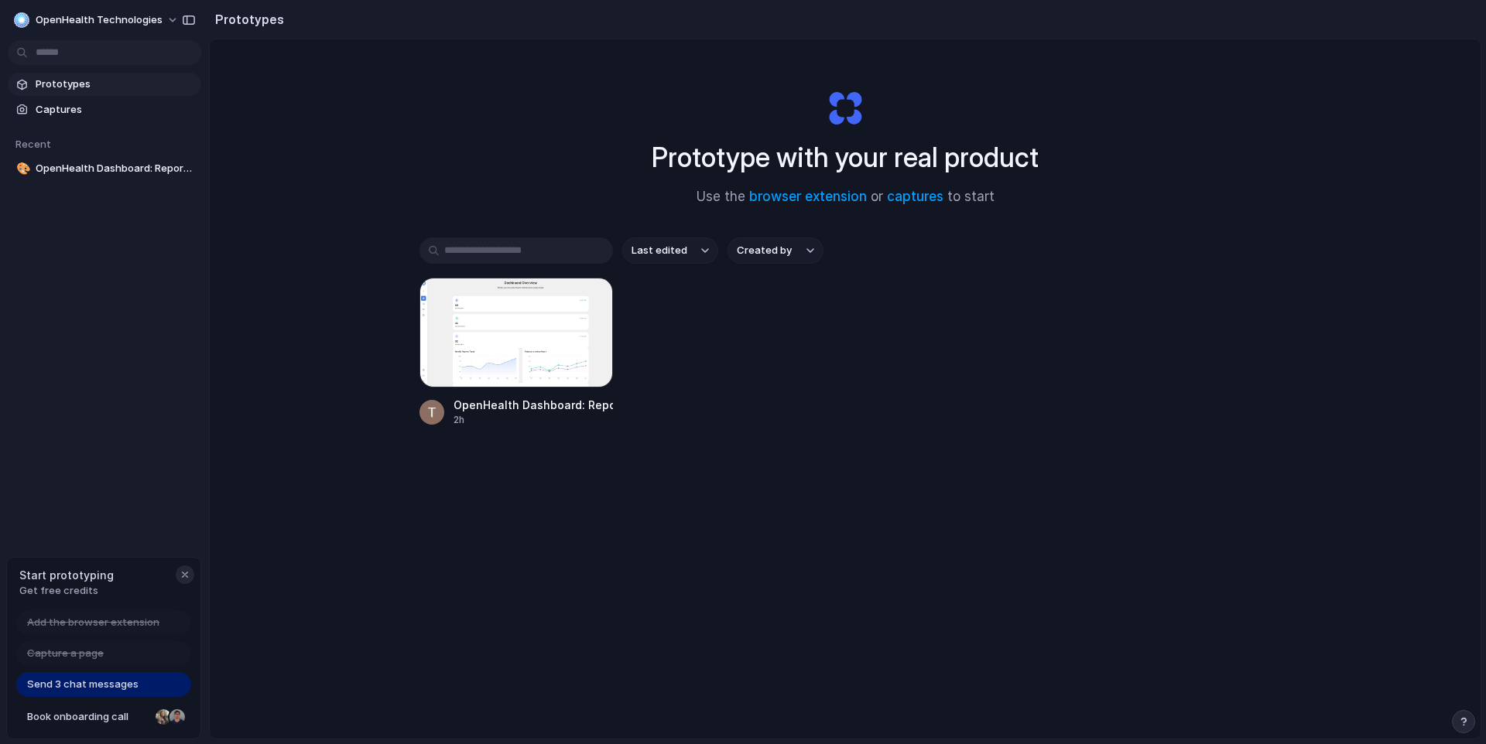
click at [189, 581] on button "button" at bounding box center [185, 575] width 19 height 19
click at [88, 108] on span "Captures" at bounding box center [115, 109] width 159 height 15
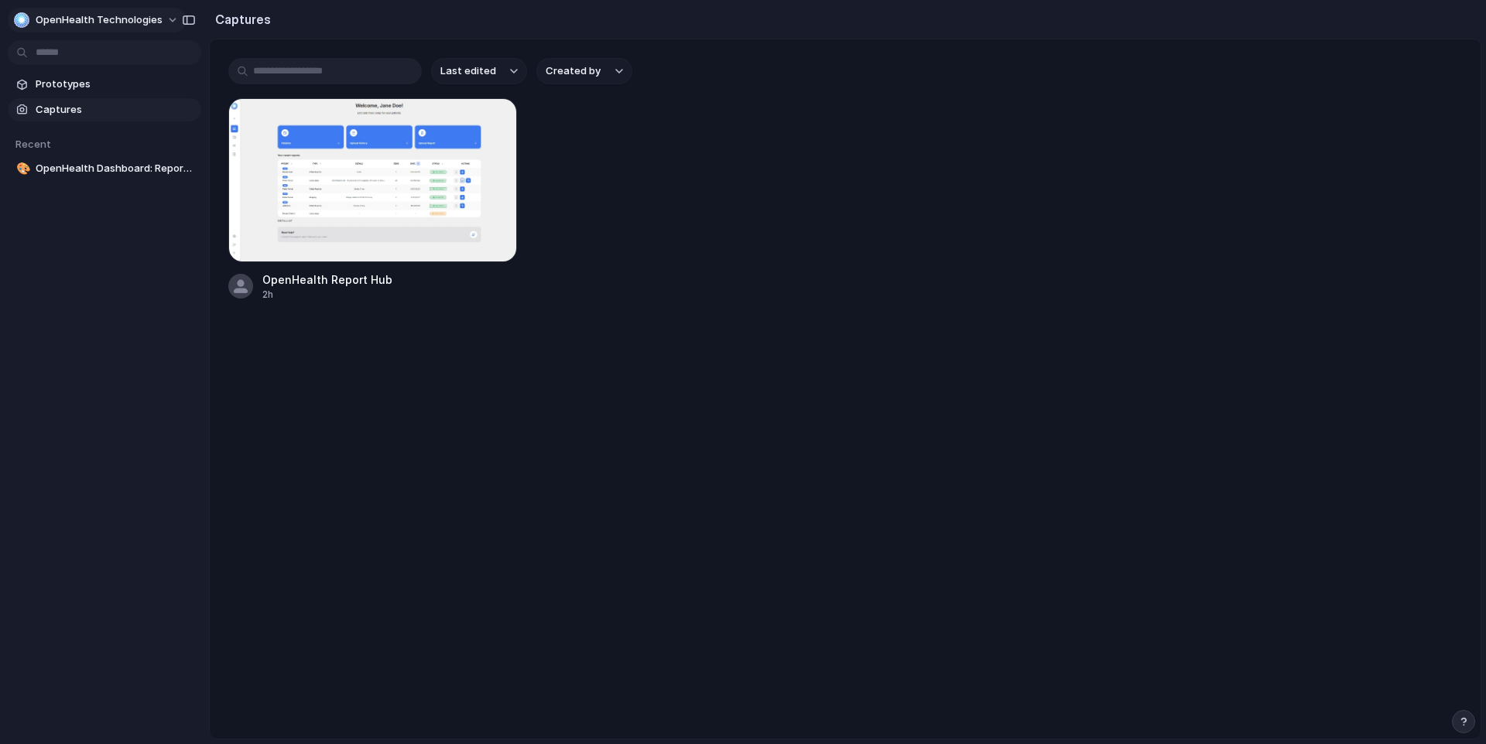
click at [22, 17] on div "button" at bounding box center [21, 19] width 15 height 15
click at [163, 285] on div "Settings Invite members Change theme Sign out" at bounding box center [743, 372] width 1486 height 744
click at [381, 200] on div at bounding box center [372, 180] width 289 height 164
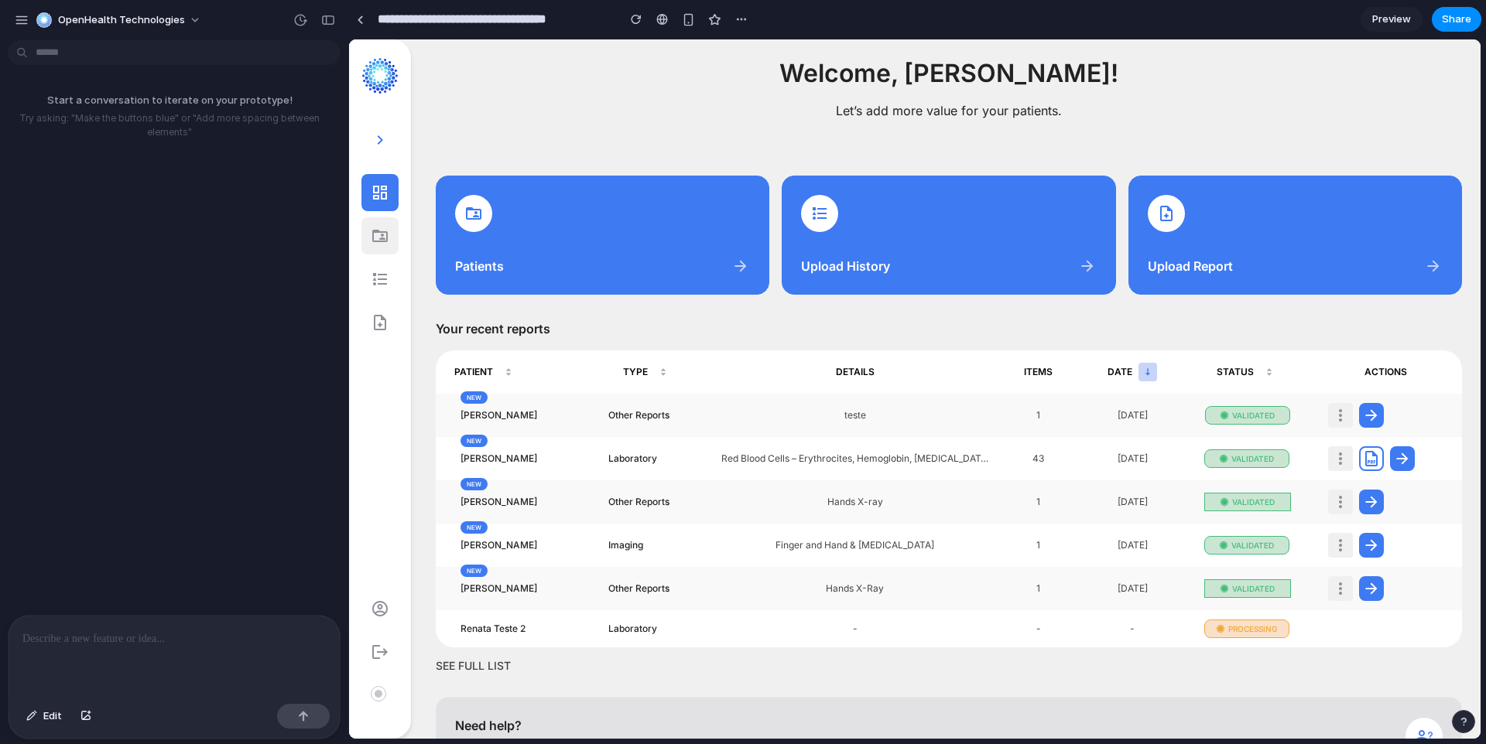
click at [385, 234] on icon at bounding box center [380, 236] width 19 height 19
click at [385, 277] on icon at bounding box center [380, 279] width 19 height 19
click at [385, 314] on icon at bounding box center [380, 322] width 19 height 19
click at [22, 21] on div "button" at bounding box center [22, 20] width 14 height 14
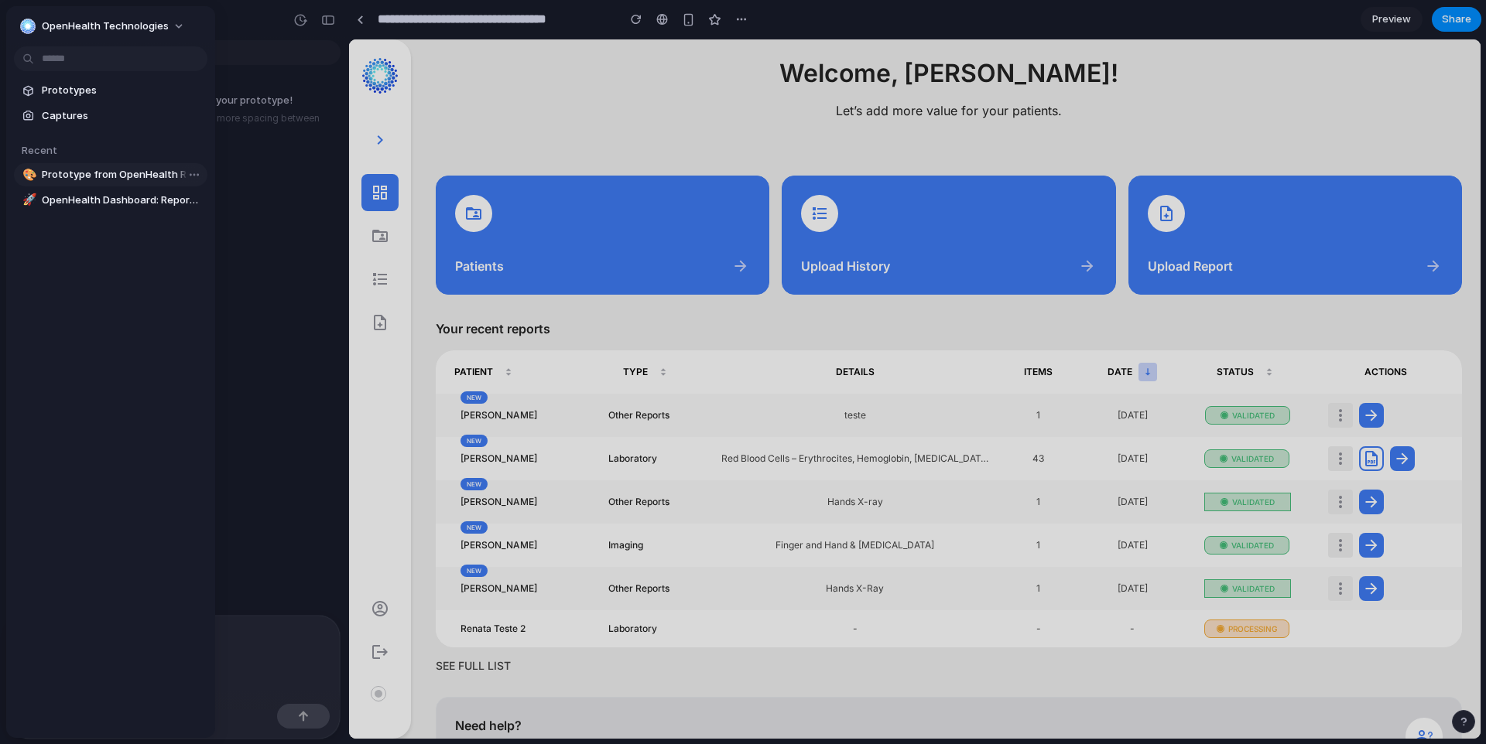
click at [85, 173] on span "Prototype from OpenHealth Report Hub" at bounding box center [121, 174] width 159 height 15
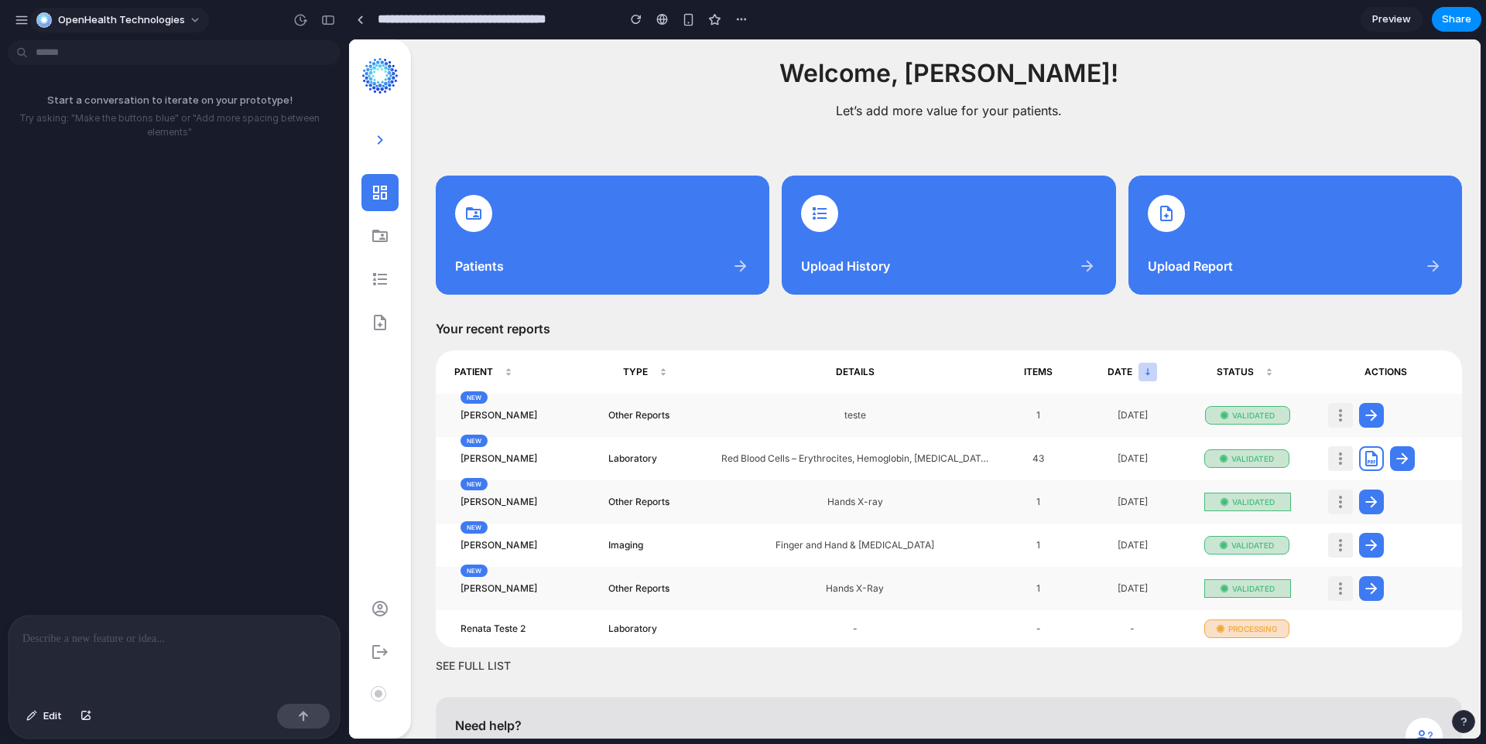
click at [63, 20] on span "OpenHealth Technologies" at bounding box center [121, 19] width 127 height 15
click at [12, 21] on div "Settings Invite members Change theme Sign out" at bounding box center [743, 372] width 1486 height 744
click at [26, 19] on div "button" at bounding box center [22, 20] width 14 height 14
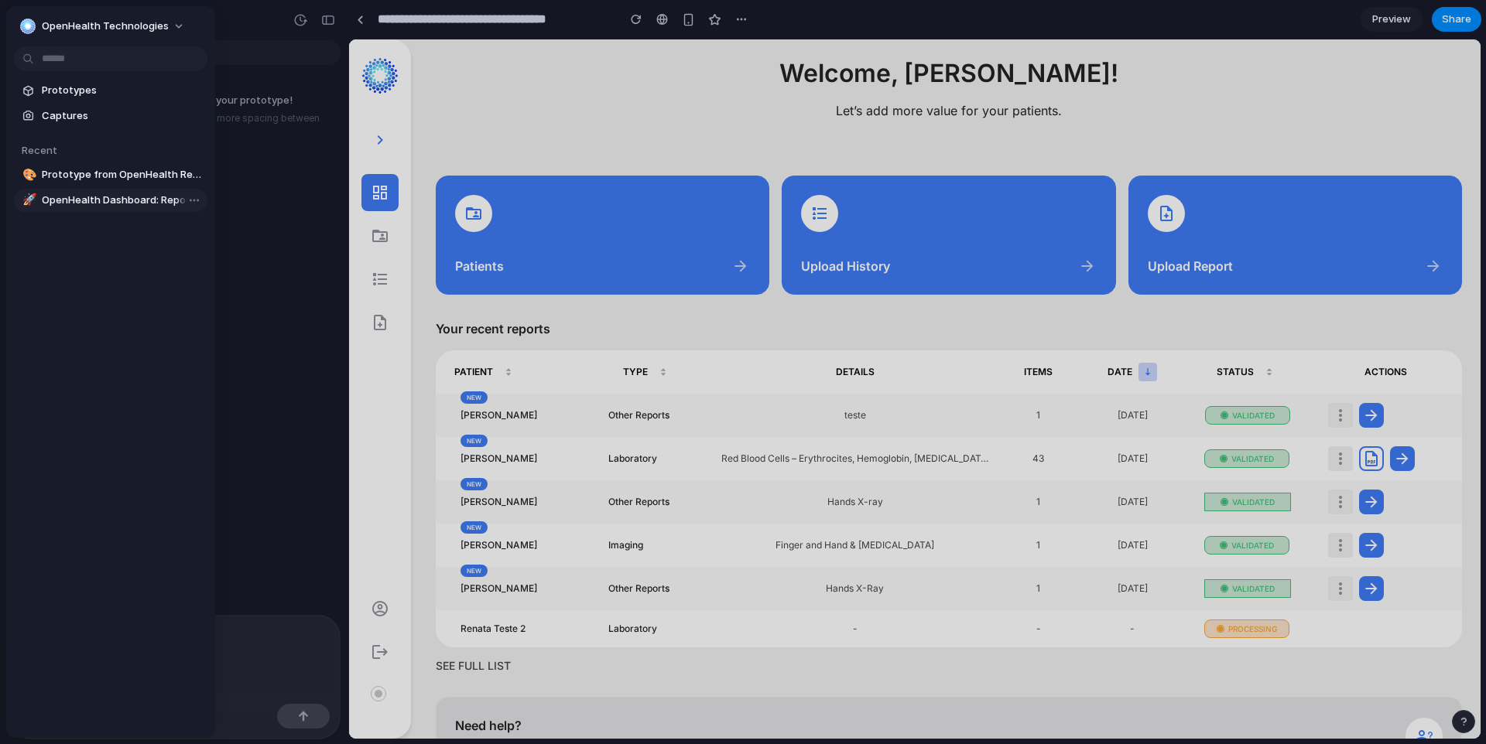
click at [80, 204] on span "OpenHealth Dashboard: Reports & Metrics Insight" at bounding box center [121, 200] width 159 height 15
type input "**********"
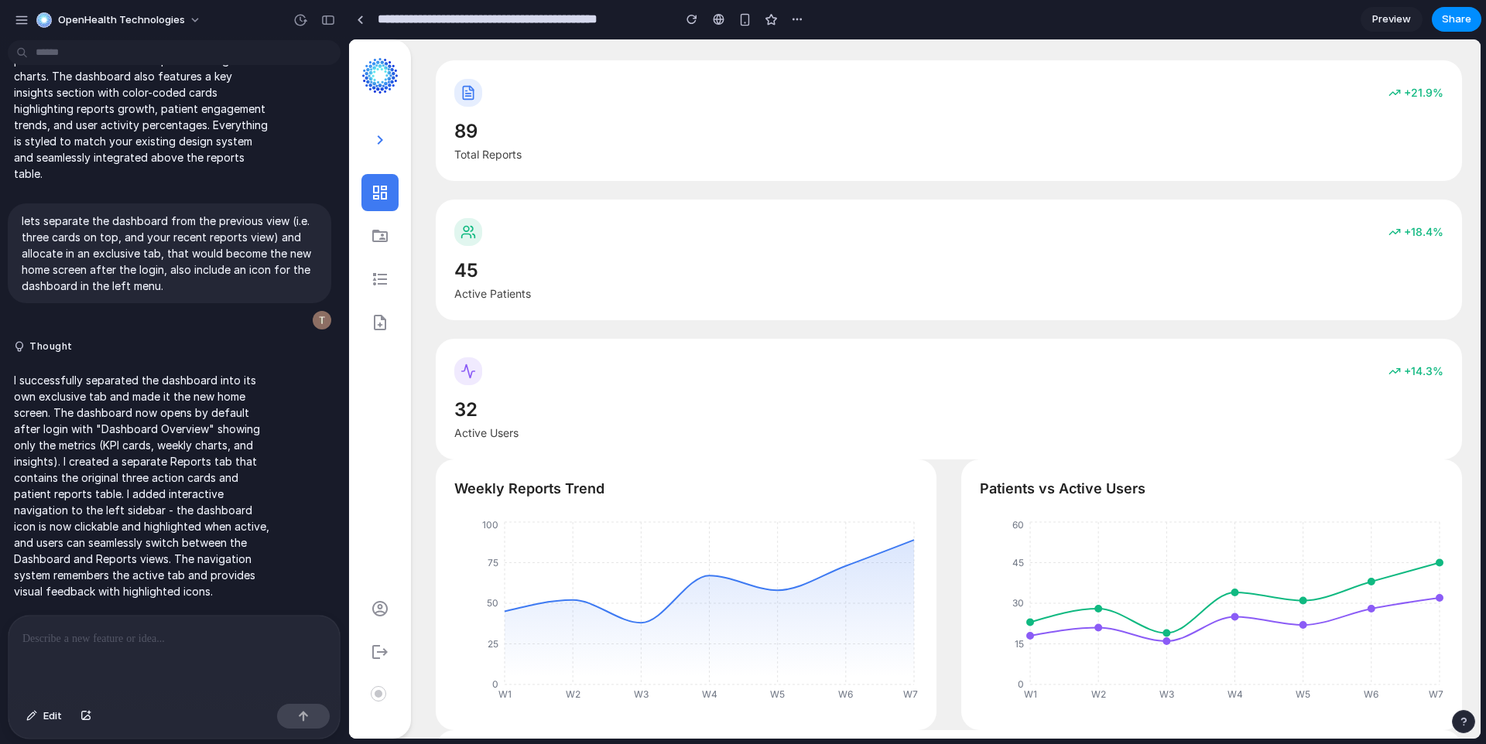
scroll to position [120, 0]
